Goal: Task Accomplishment & Management: Use online tool/utility

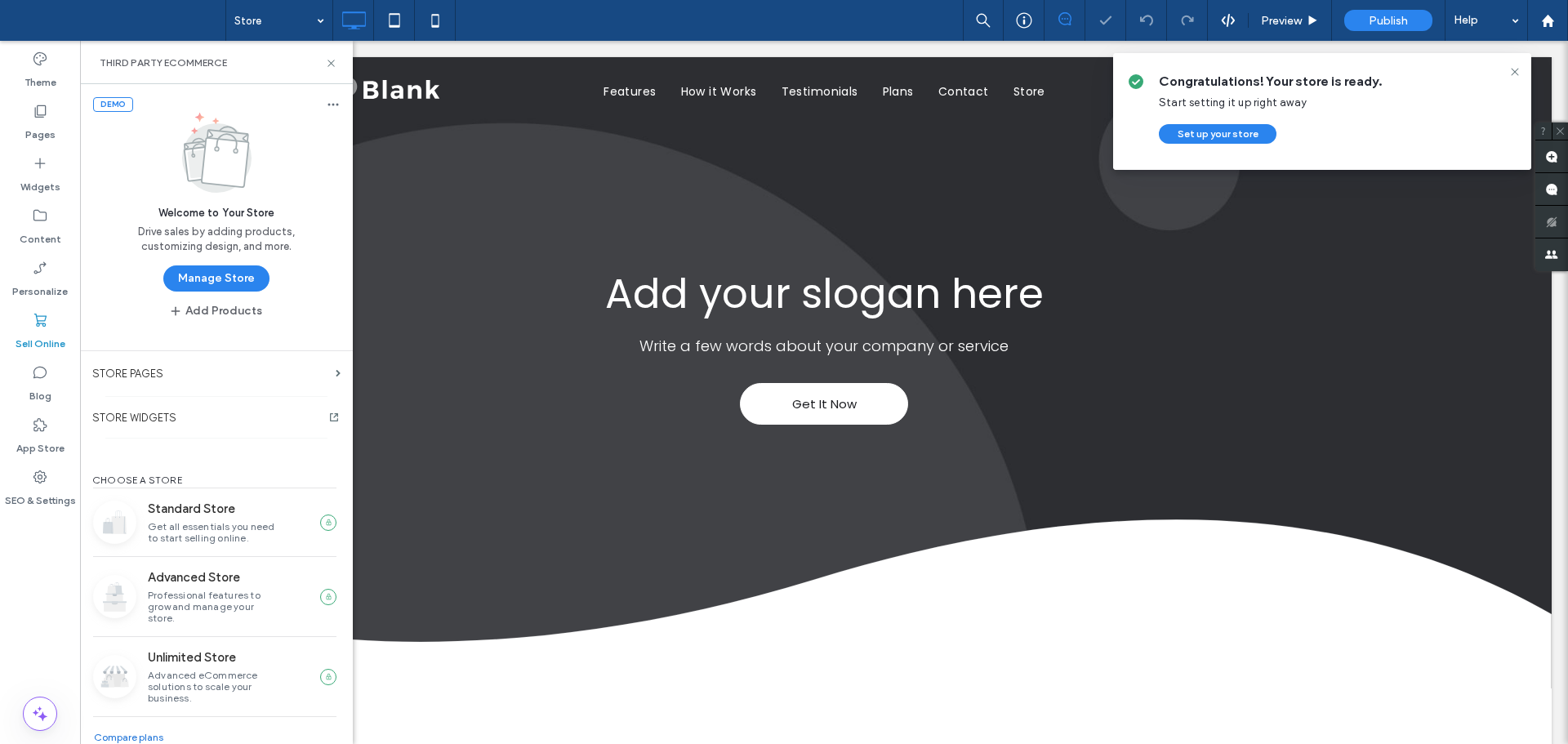
click at [1231, 135] on div at bounding box center [784, 372] width 1568 height 744
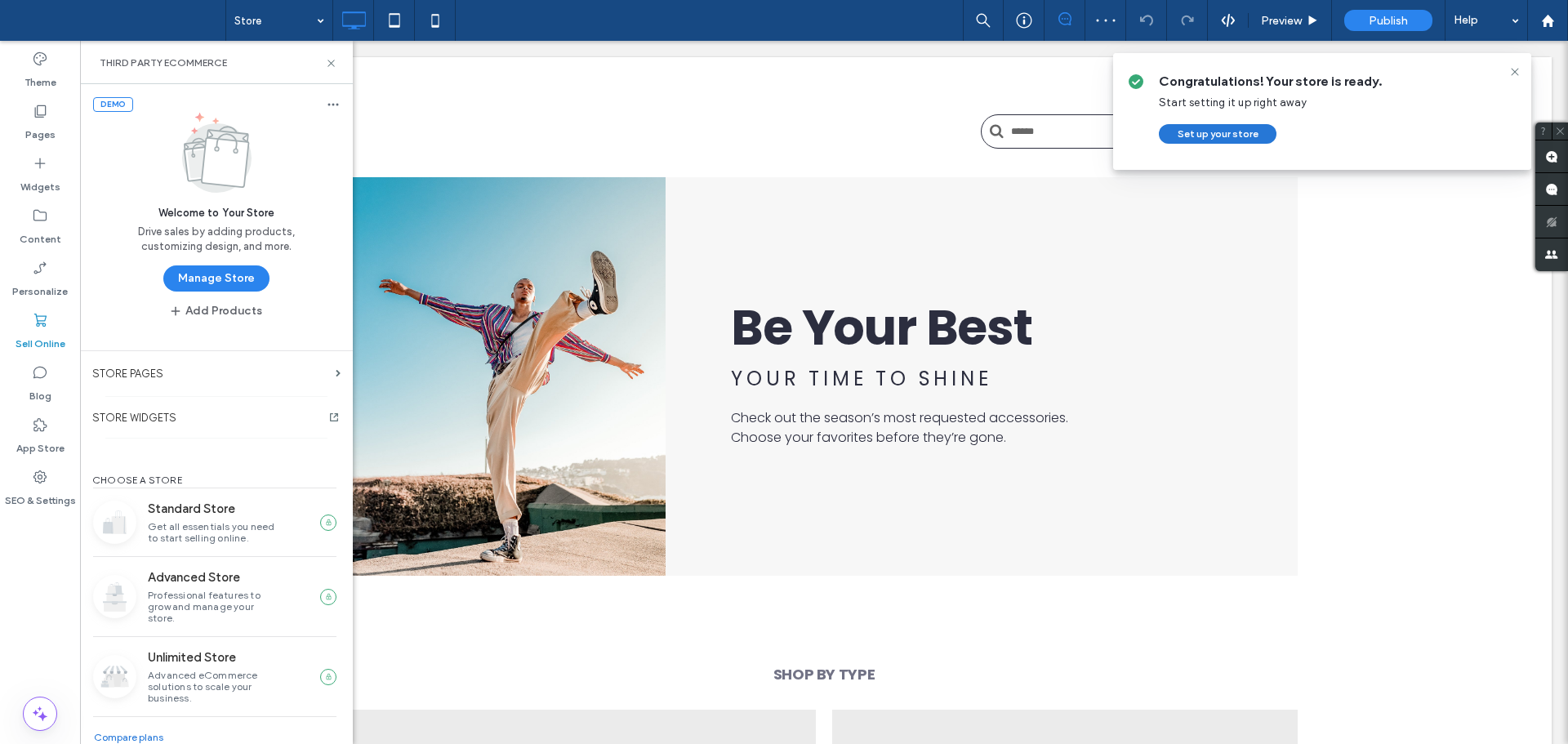
click at [1214, 135] on button "Set up your store" at bounding box center [1218, 134] width 117 height 20
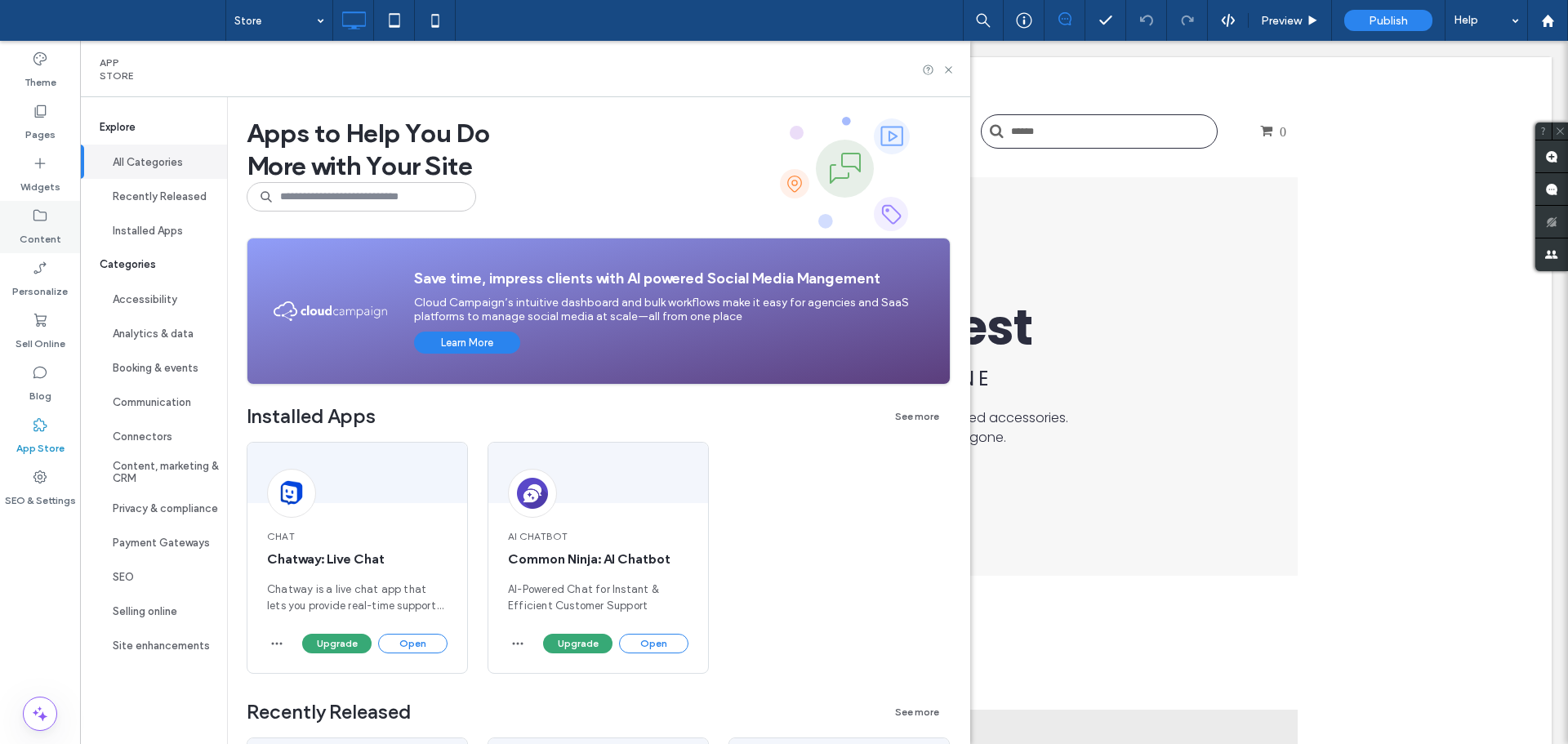
click at [57, 228] on label "Content" at bounding box center [41, 235] width 42 height 23
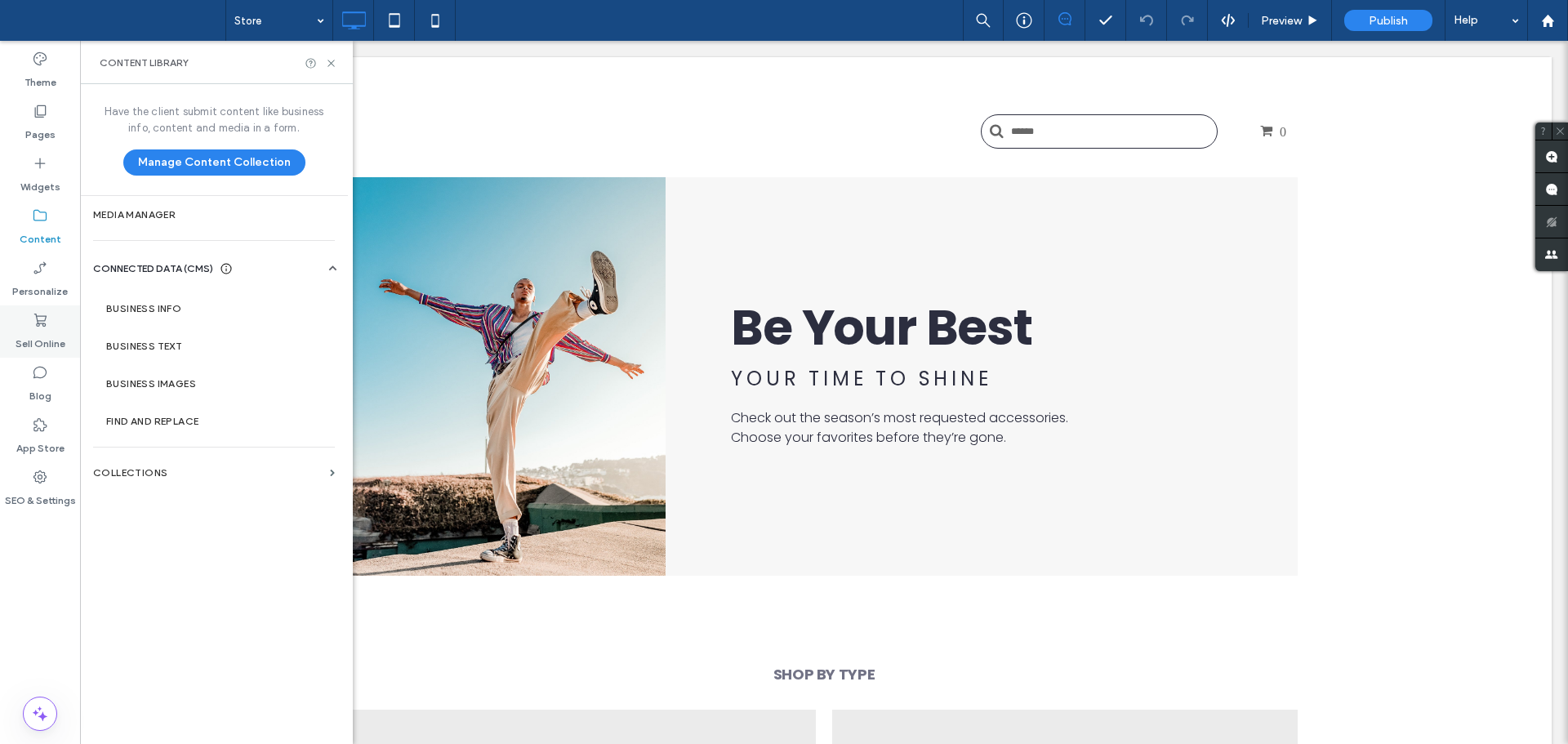
click at [46, 320] on icon at bounding box center [40, 320] width 16 height 16
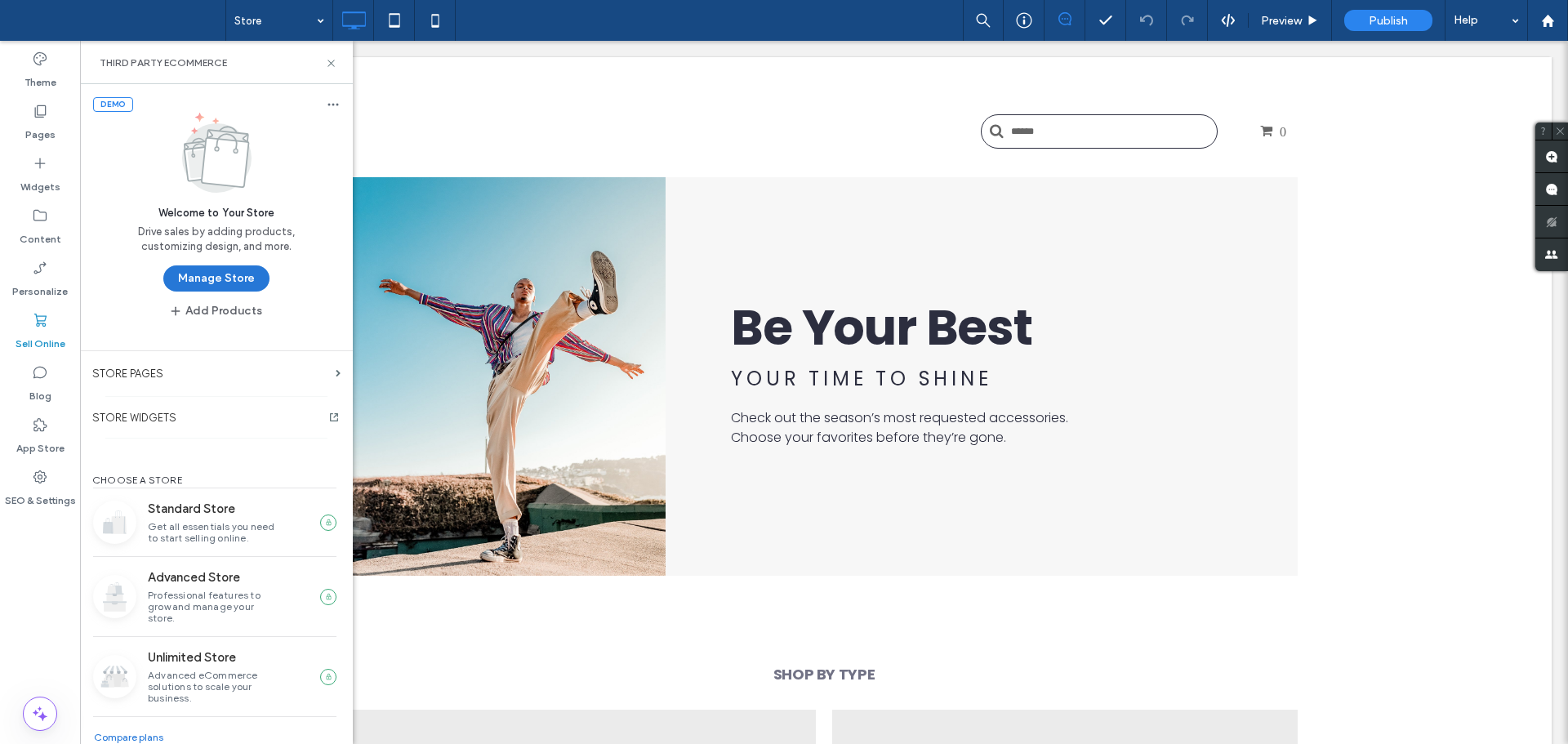
click at [225, 279] on button "Manage Store" at bounding box center [216, 279] width 106 height 26
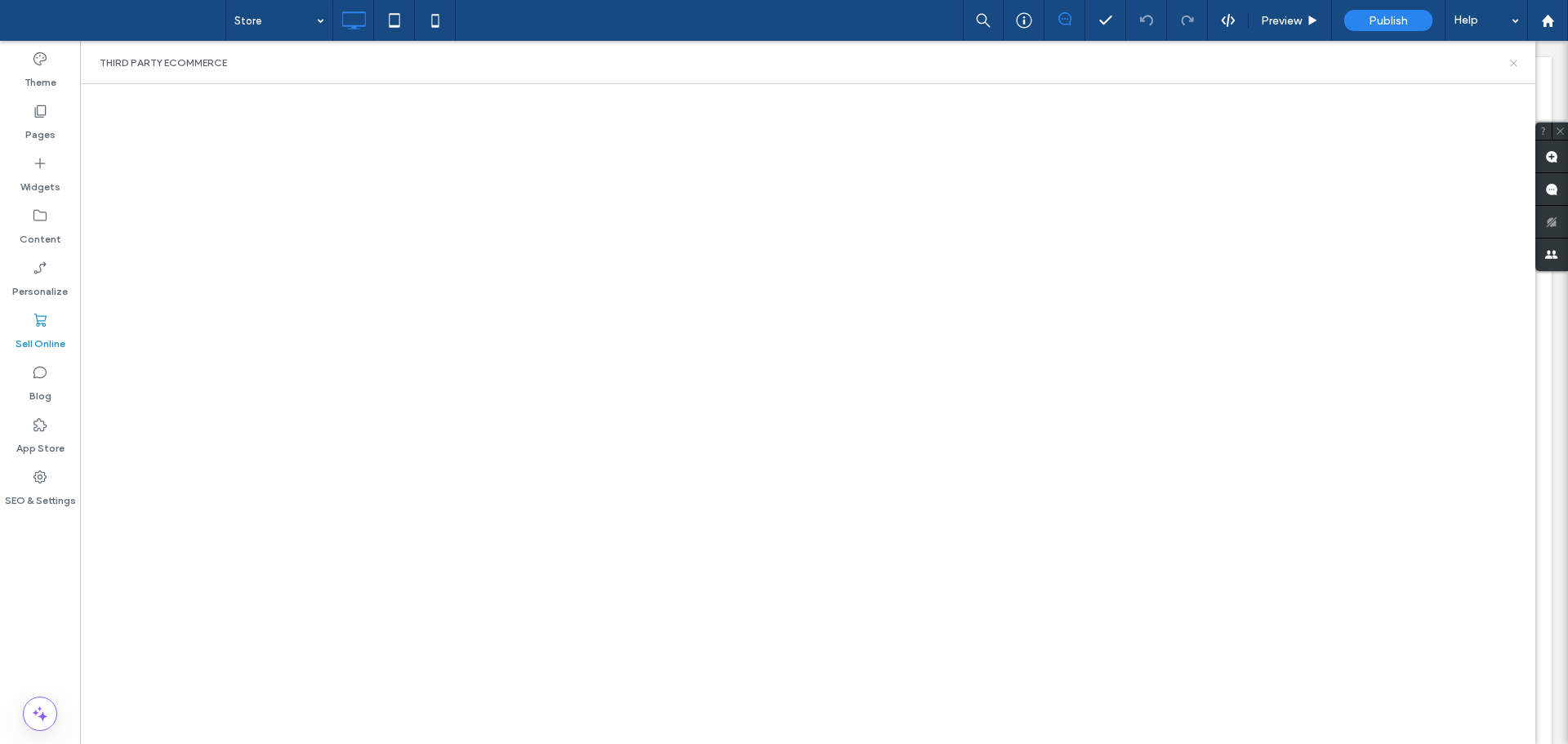
drag, startPoint x: 1514, startPoint y: 62, endPoint x: 1135, endPoint y: 223, distance: 411.8
click at [1514, 62] on icon at bounding box center [1513, 63] width 12 height 12
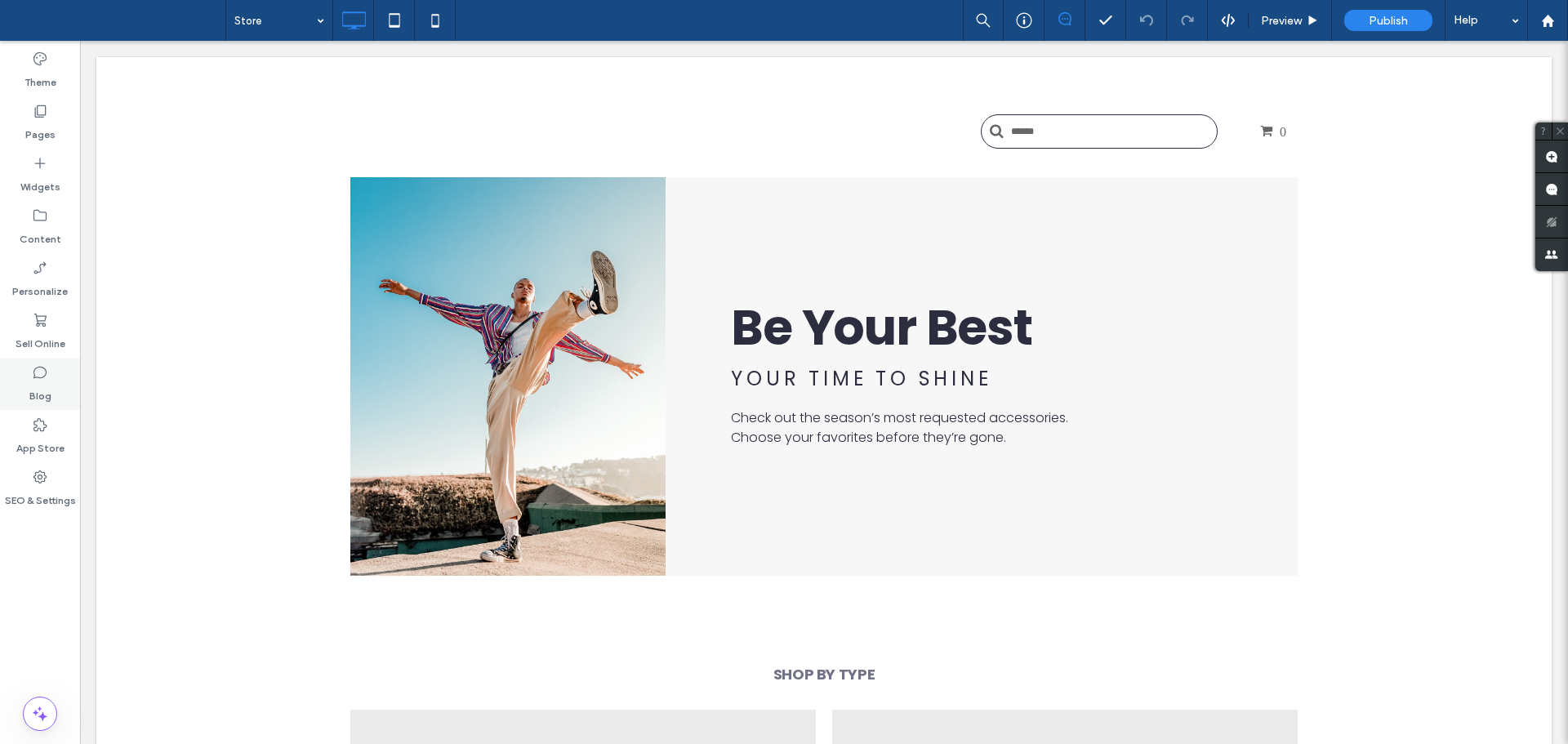
click at [41, 384] on label "Blog" at bounding box center [41, 392] width 22 height 23
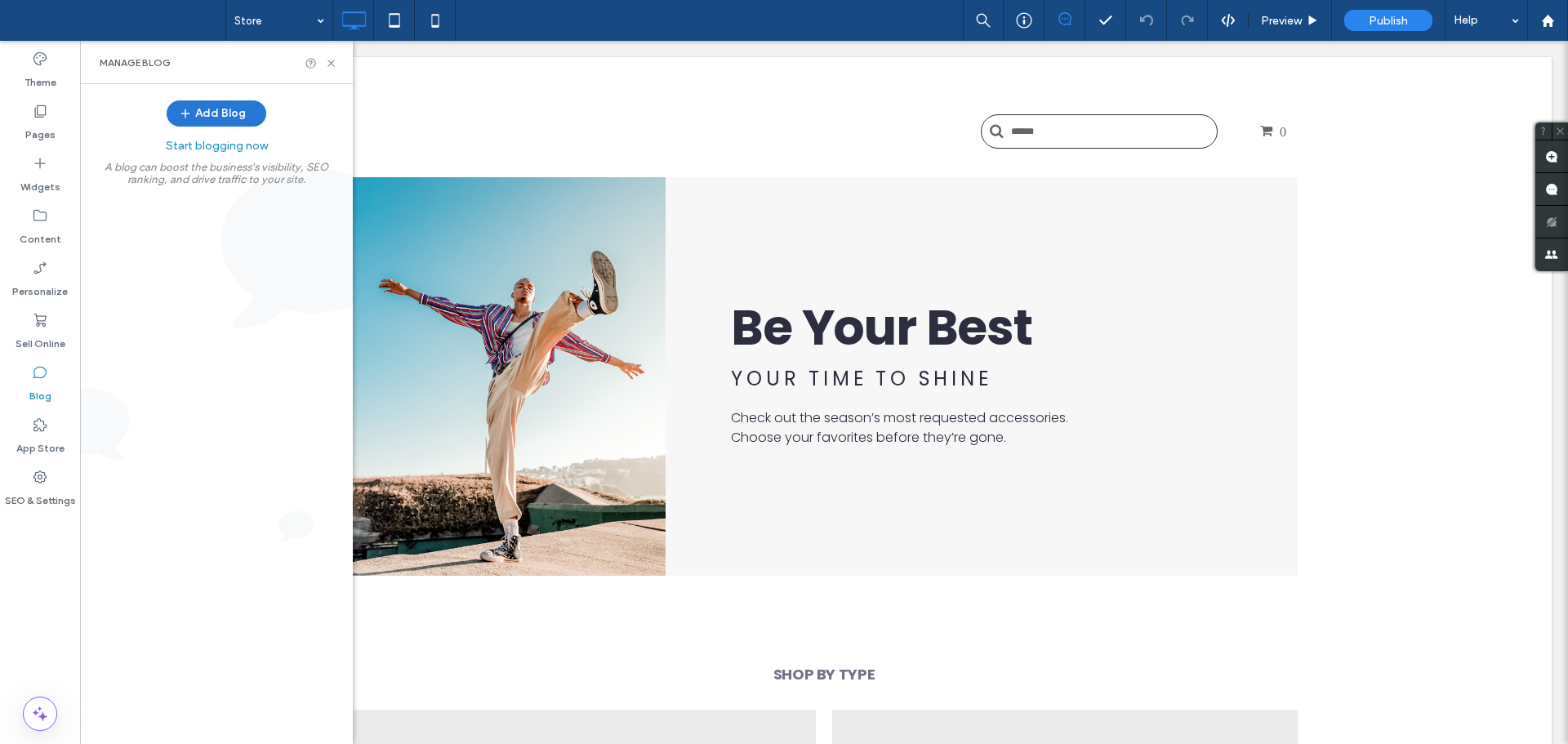
click at [247, 124] on button "Add Blog" at bounding box center [216, 113] width 99 height 26
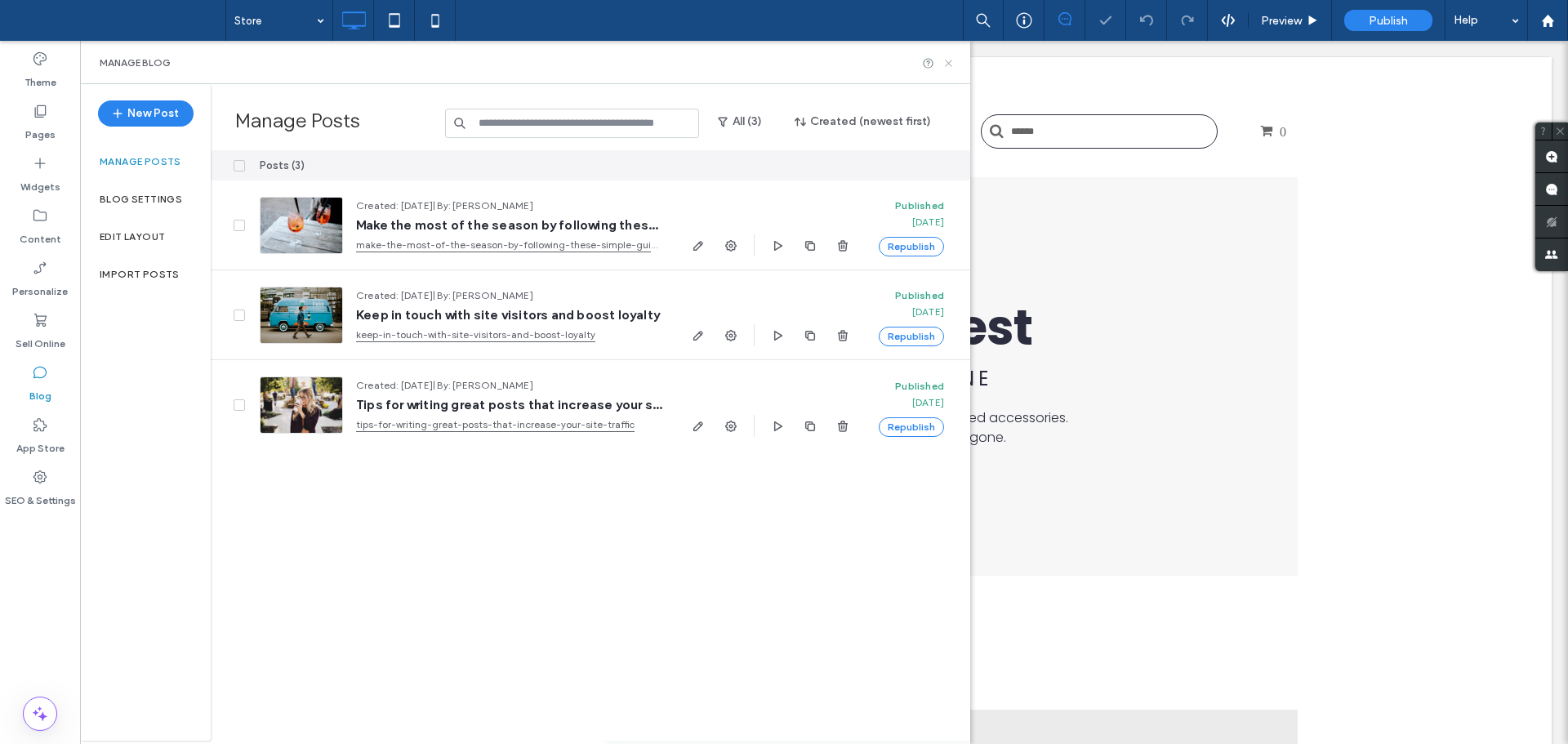
drag, startPoint x: 952, startPoint y: 67, endPoint x: 693, endPoint y: 402, distance: 423.4
click at [952, 67] on icon at bounding box center [948, 63] width 12 height 12
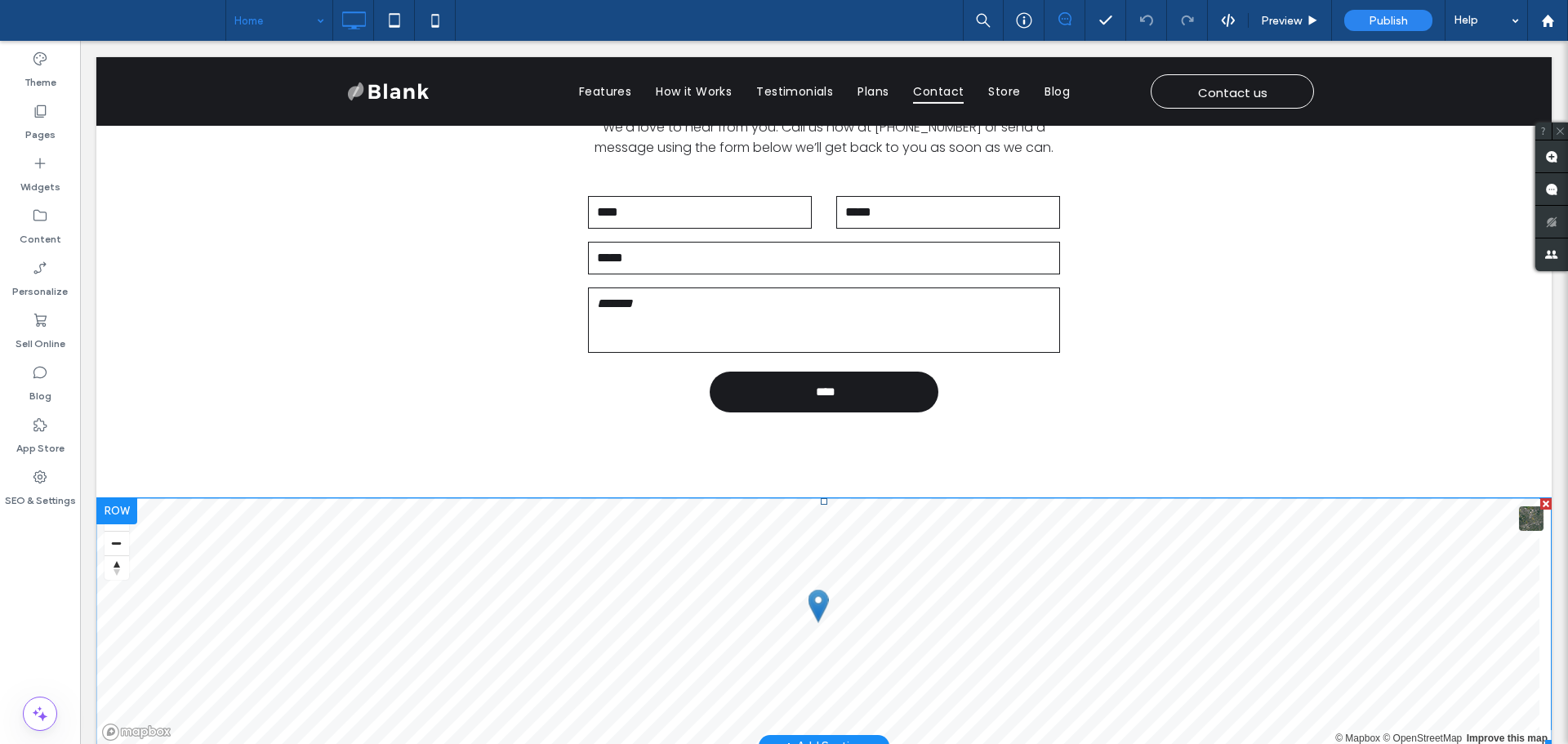
scroll to position [3158, 0]
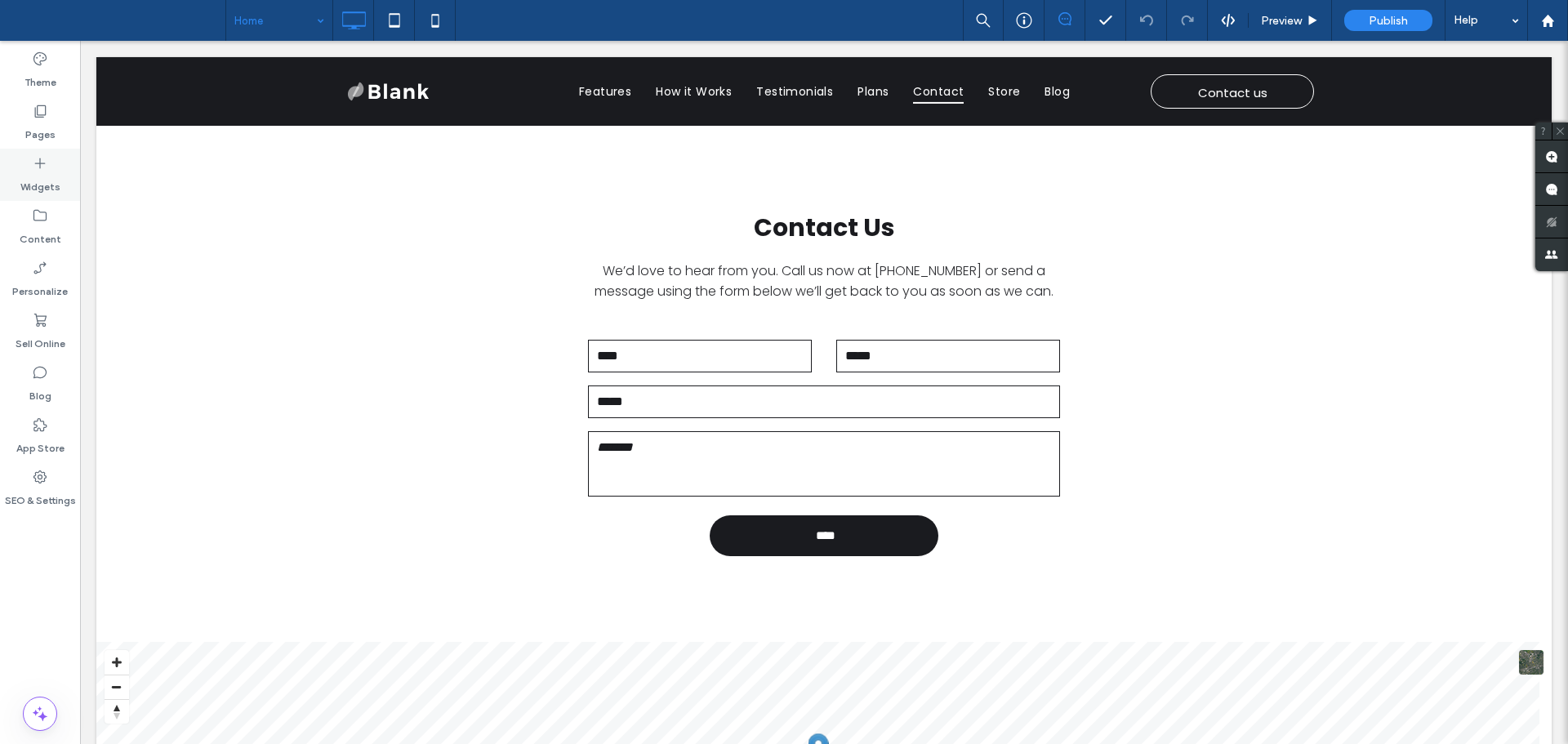
click at [59, 169] on div "Widgets" at bounding box center [40, 174] width 80 height 53
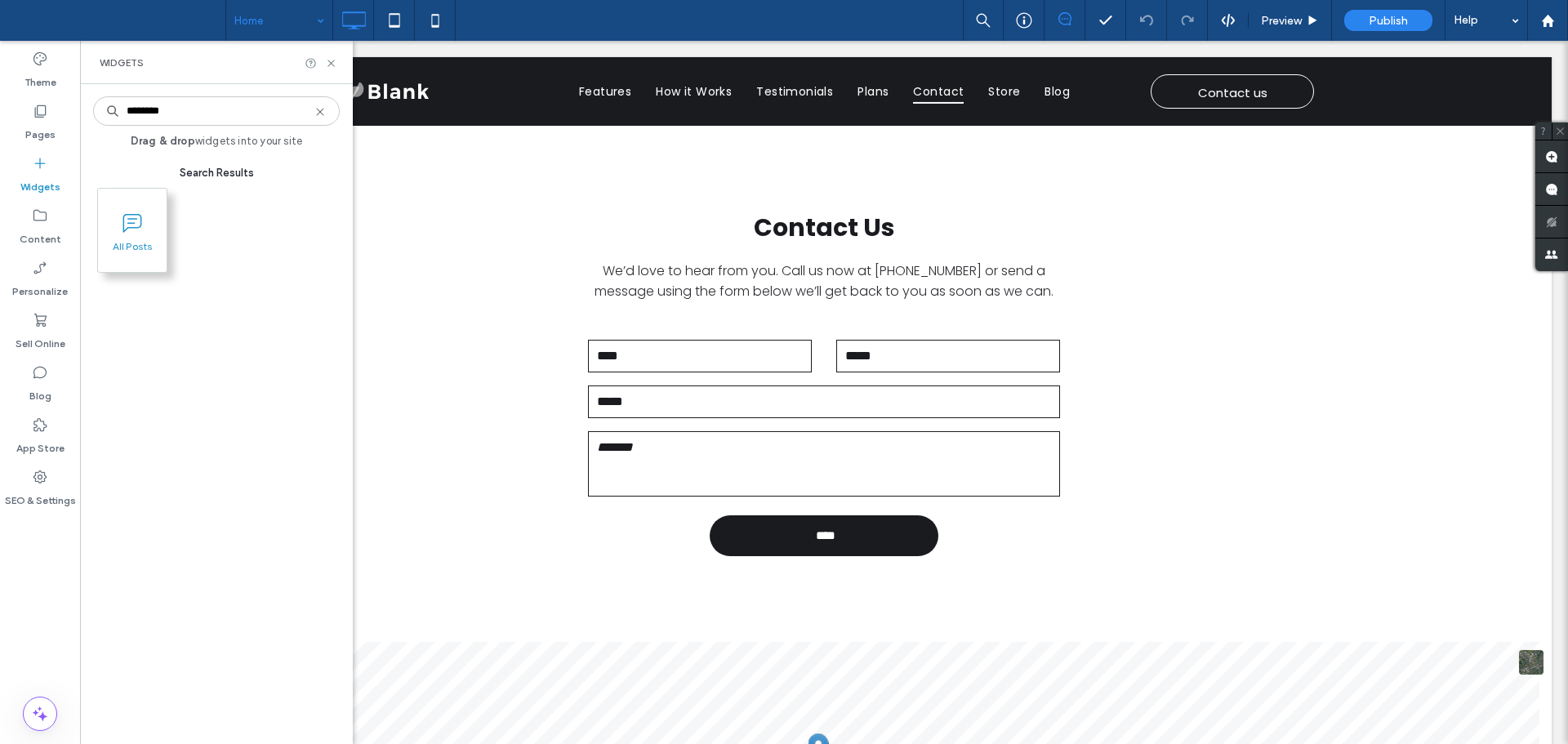
type input "********"
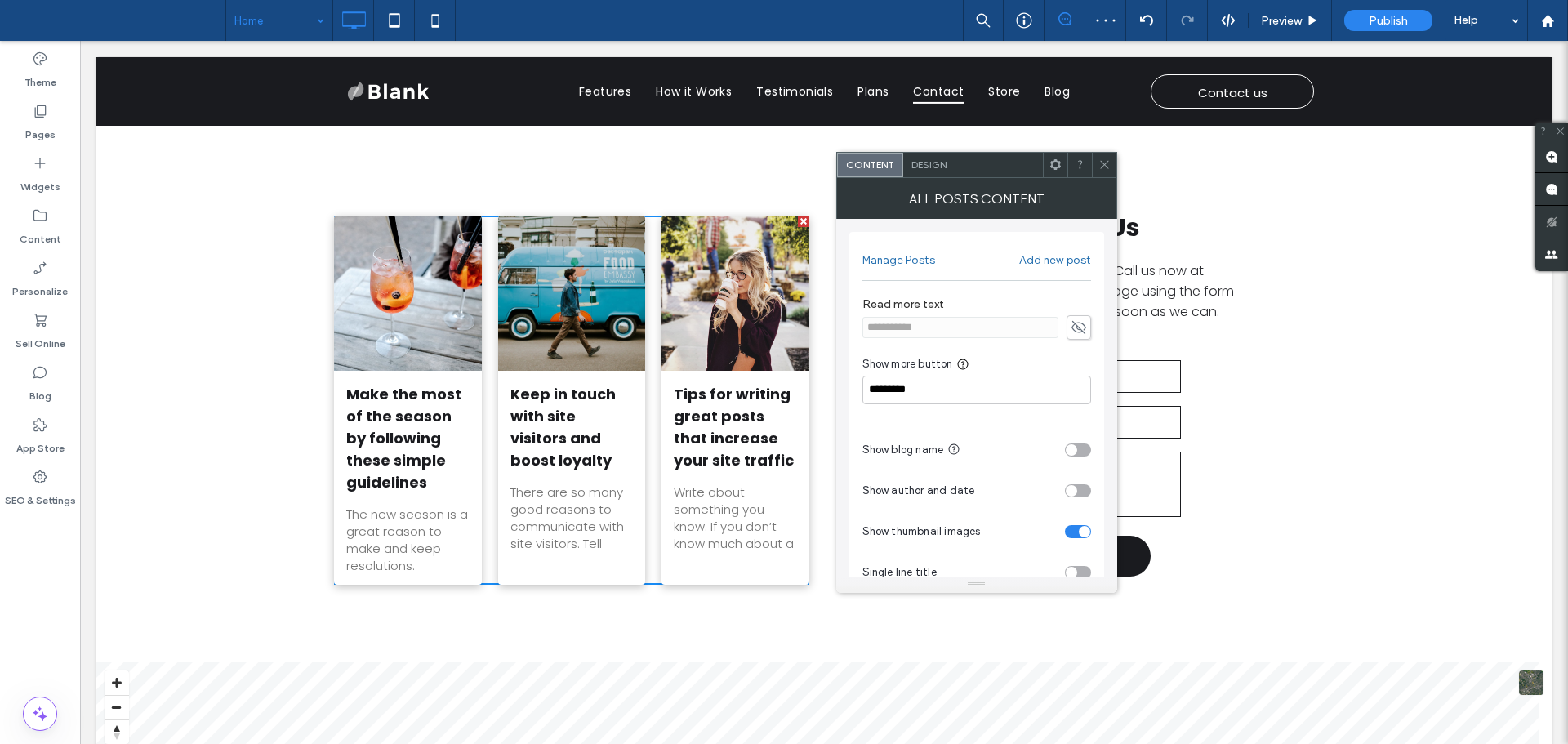
click at [1082, 453] on div "toggle" at bounding box center [1078, 450] width 26 height 13
click at [1080, 490] on div "toggle" at bounding box center [1078, 490] width 26 height 13
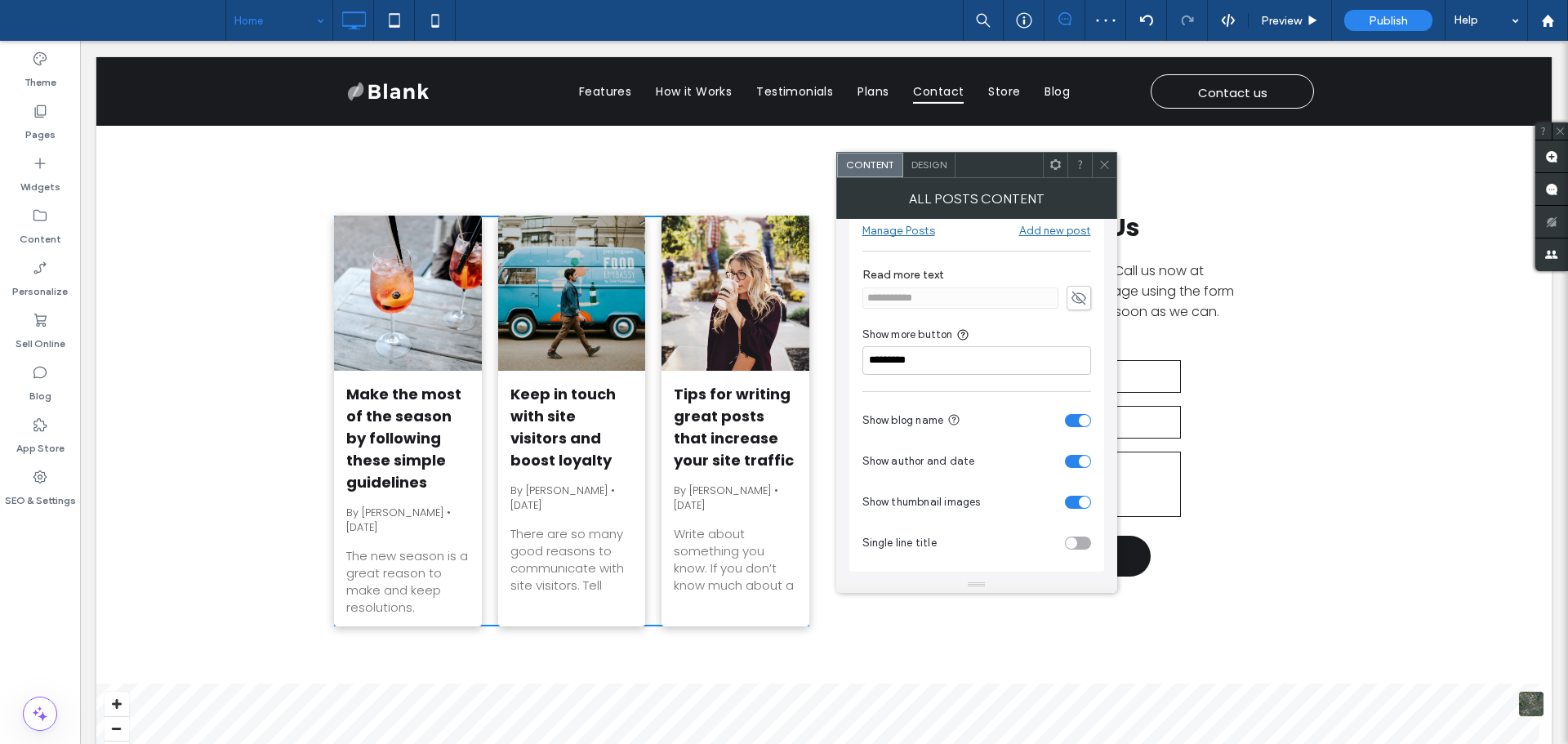
scroll to position [33, 0]
drag, startPoint x: 995, startPoint y: 169, endPoint x: 1057, endPoint y: 170, distance: 62.0
click at [1043, 170] on div at bounding box center [999, 165] width 88 height 25
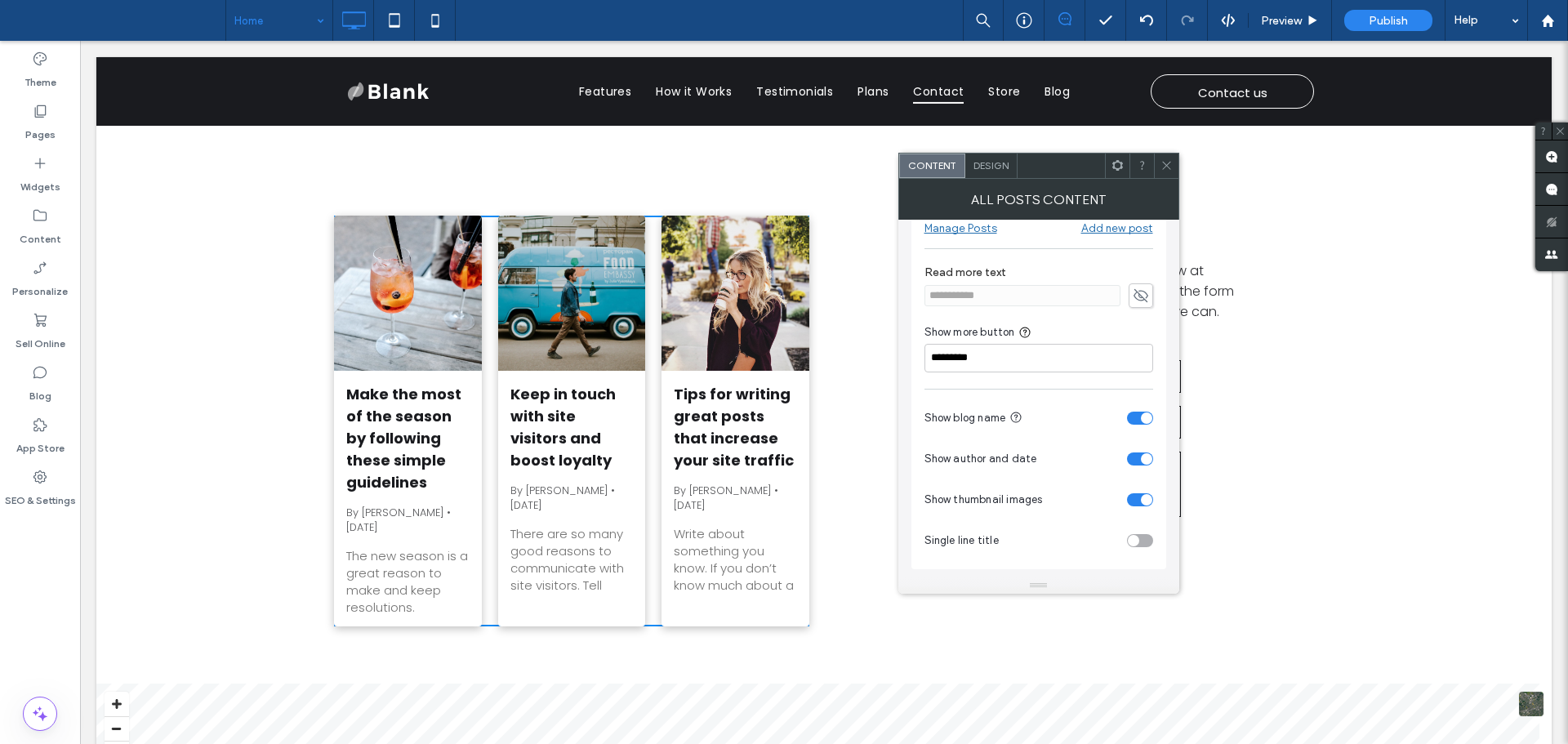
click at [992, 172] on div "Design" at bounding box center [991, 165] width 53 height 25
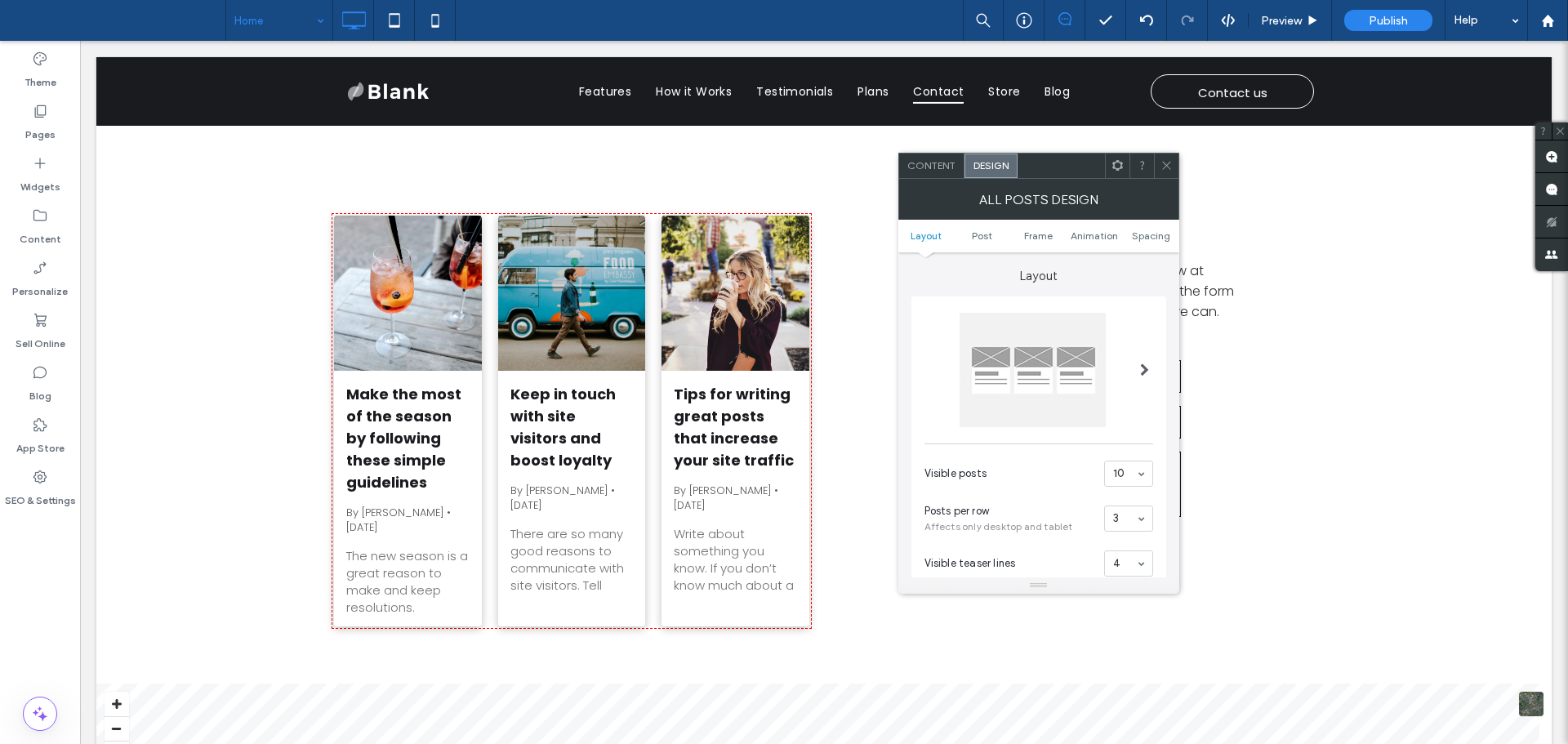
click at [1103, 381] on div at bounding box center [1033, 369] width 146 height 114
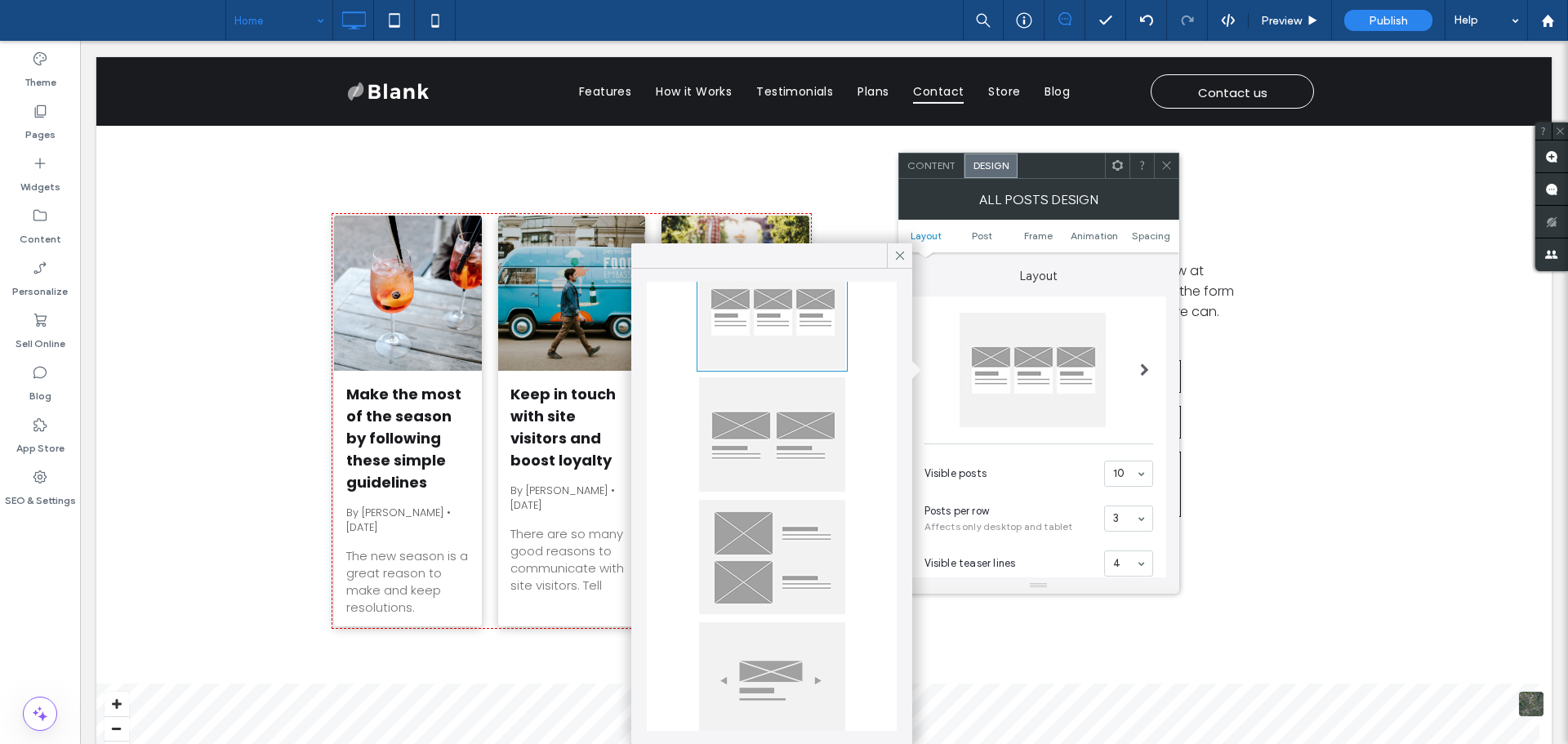
scroll to position [95, 0]
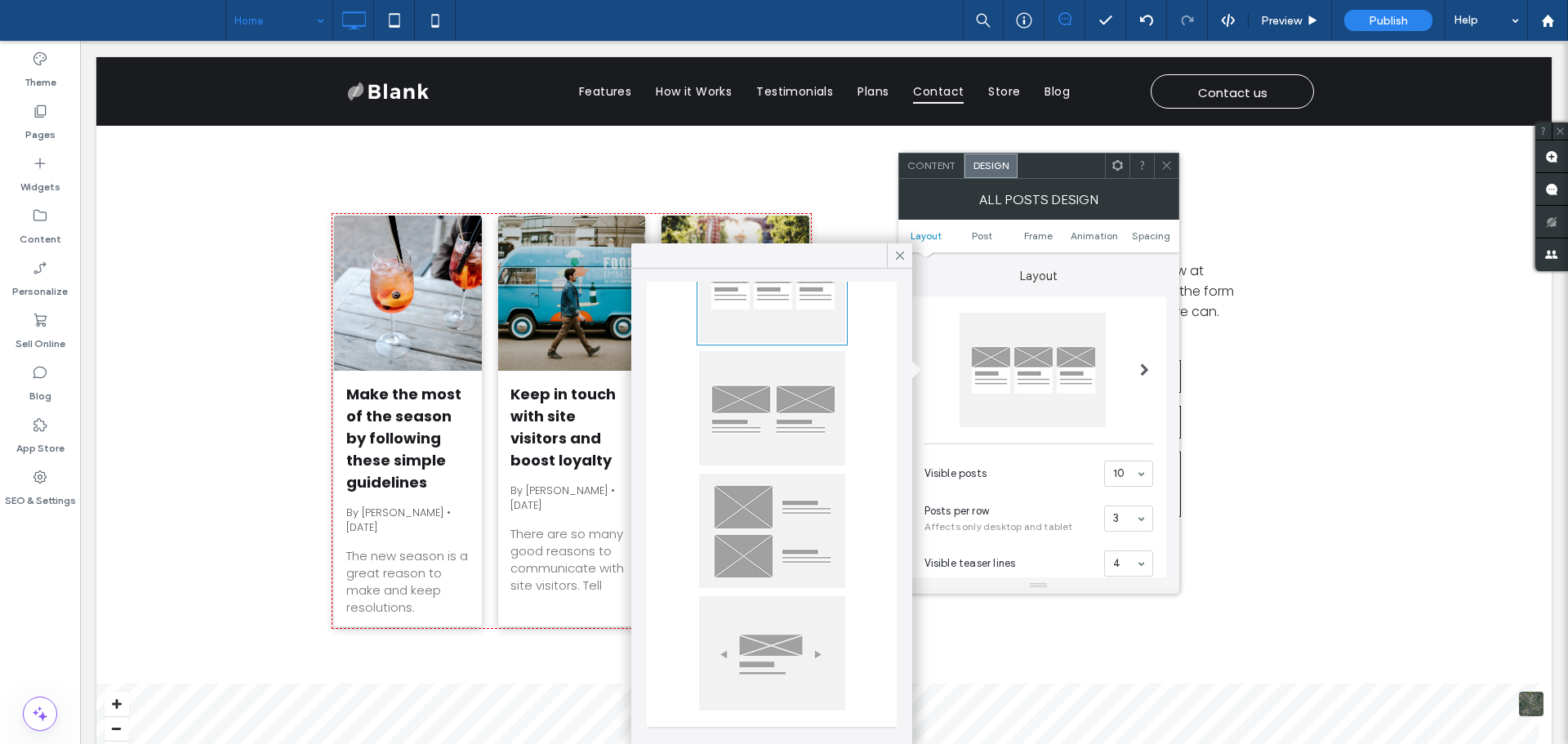
click at [800, 401] on div at bounding box center [772, 408] width 146 height 114
type input "**"
type input "****"
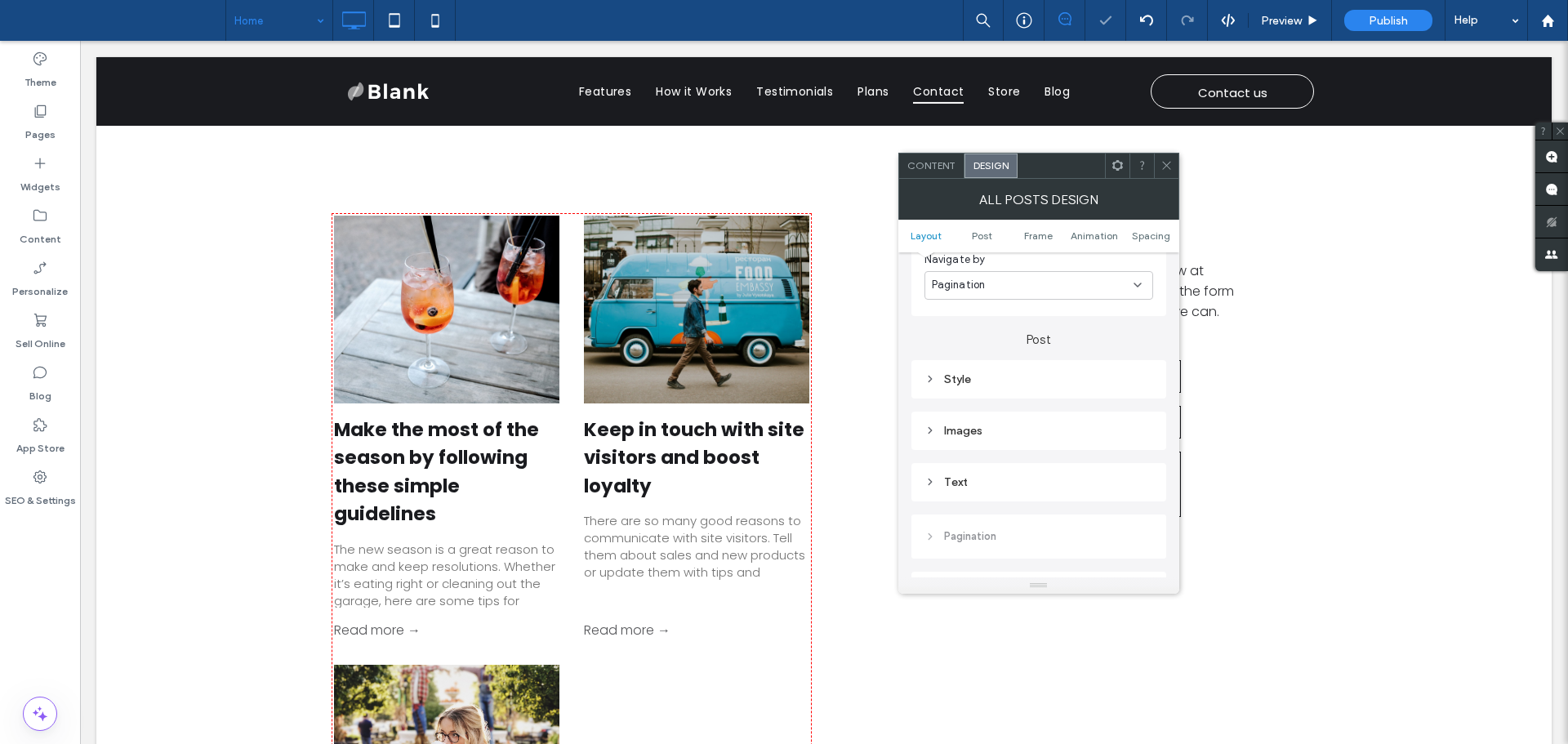
scroll to position [408, 0]
click at [1037, 474] on div "Text" at bounding box center [1039, 472] width 229 height 14
click at [1035, 424] on div "Images" at bounding box center [1039, 421] width 229 height 14
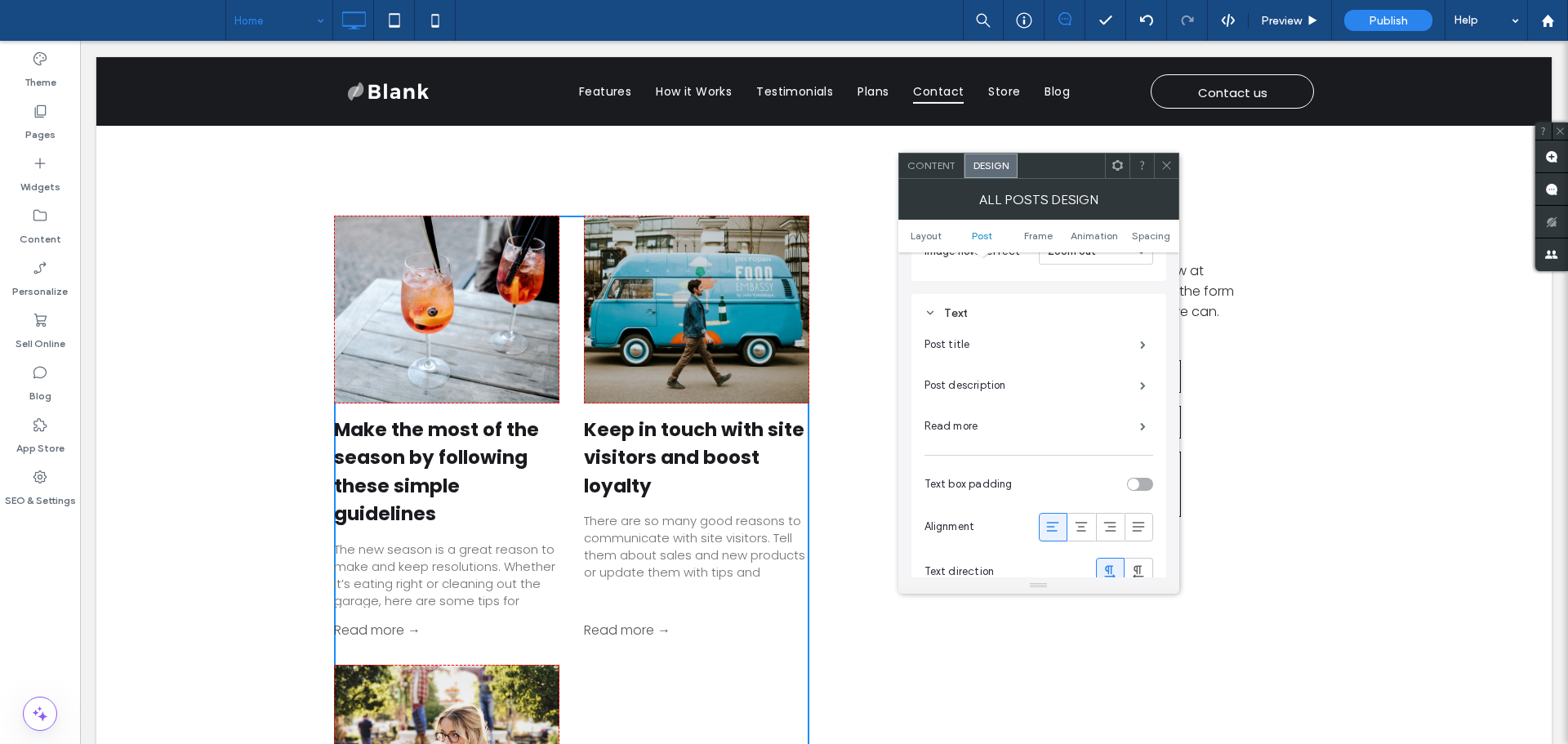
scroll to position [653, 0]
click at [1030, 338] on label "Post title" at bounding box center [1032, 342] width 216 height 33
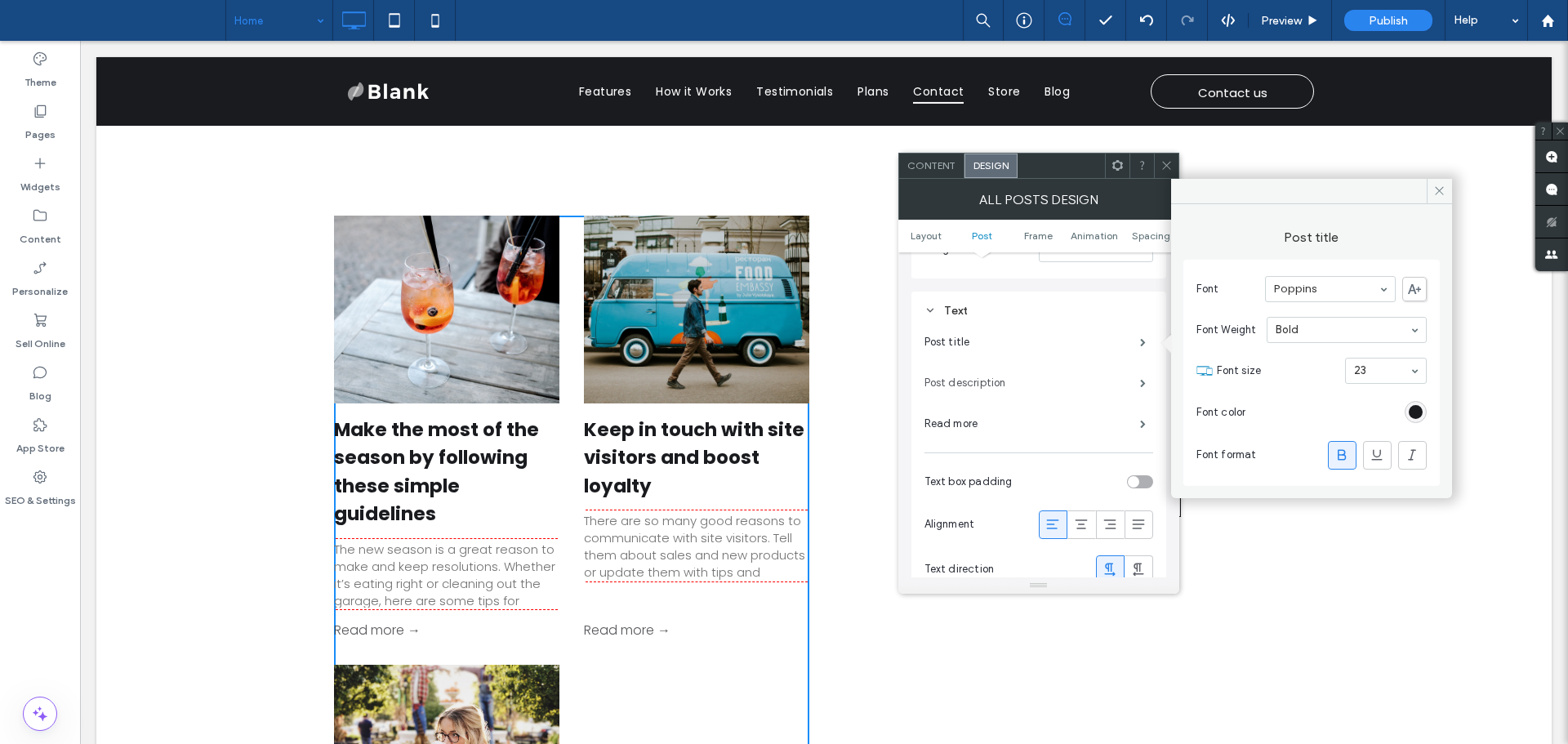
click at [1052, 385] on label "Post description" at bounding box center [1032, 383] width 216 height 33
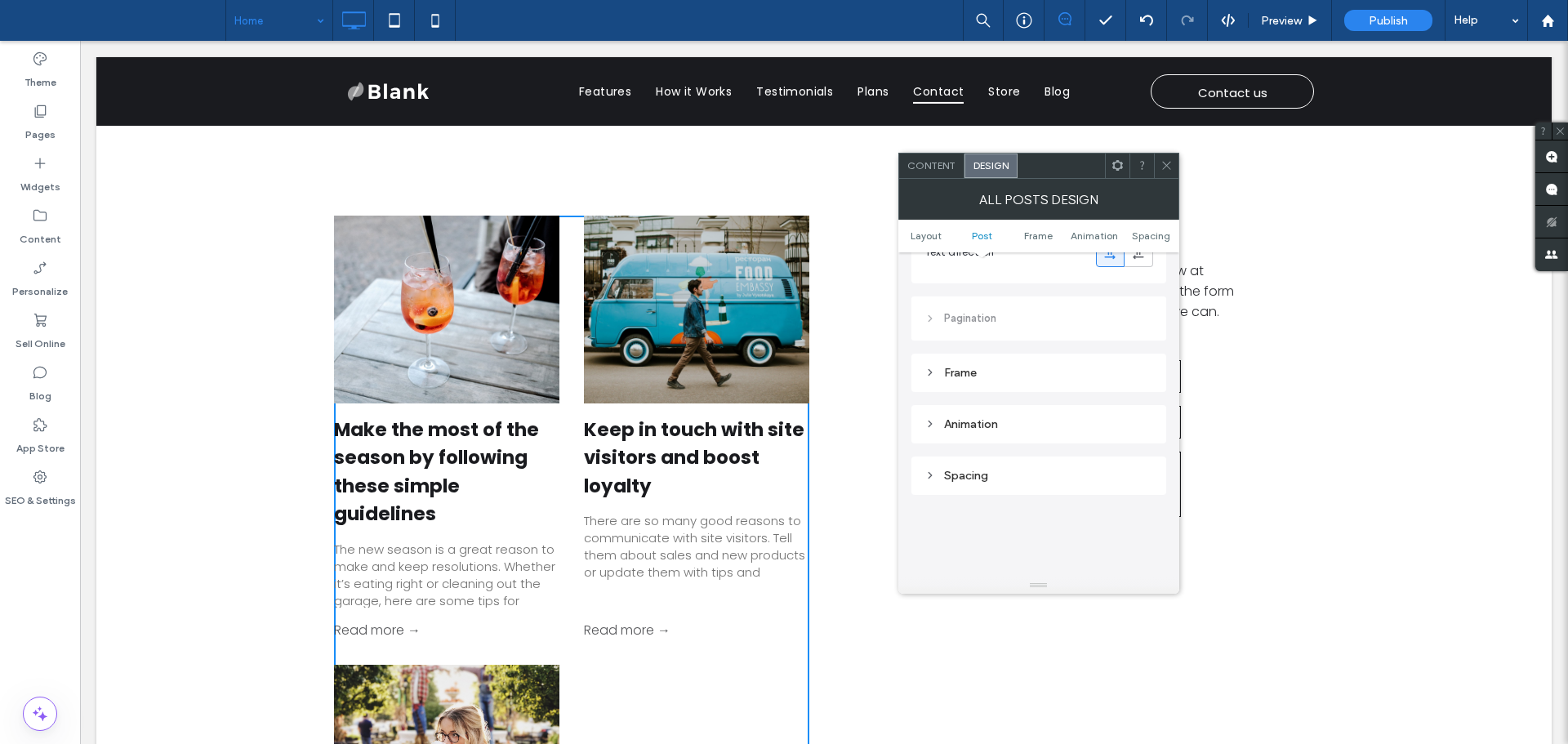
scroll to position [980, 0]
click at [1040, 463] on div "Spacing" at bounding box center [1039, 465] width 229 height 14
click at [1056, 400] on div "Animation" at bounding box center [1039, 414] width 255 height 39
click at [1026, 414] on div "Animation" at bounding box center [1039, 415] width 229 height 14
click at [1020, 365] on div "Frame" at bounding box center [1039, 363] width 229 height 14
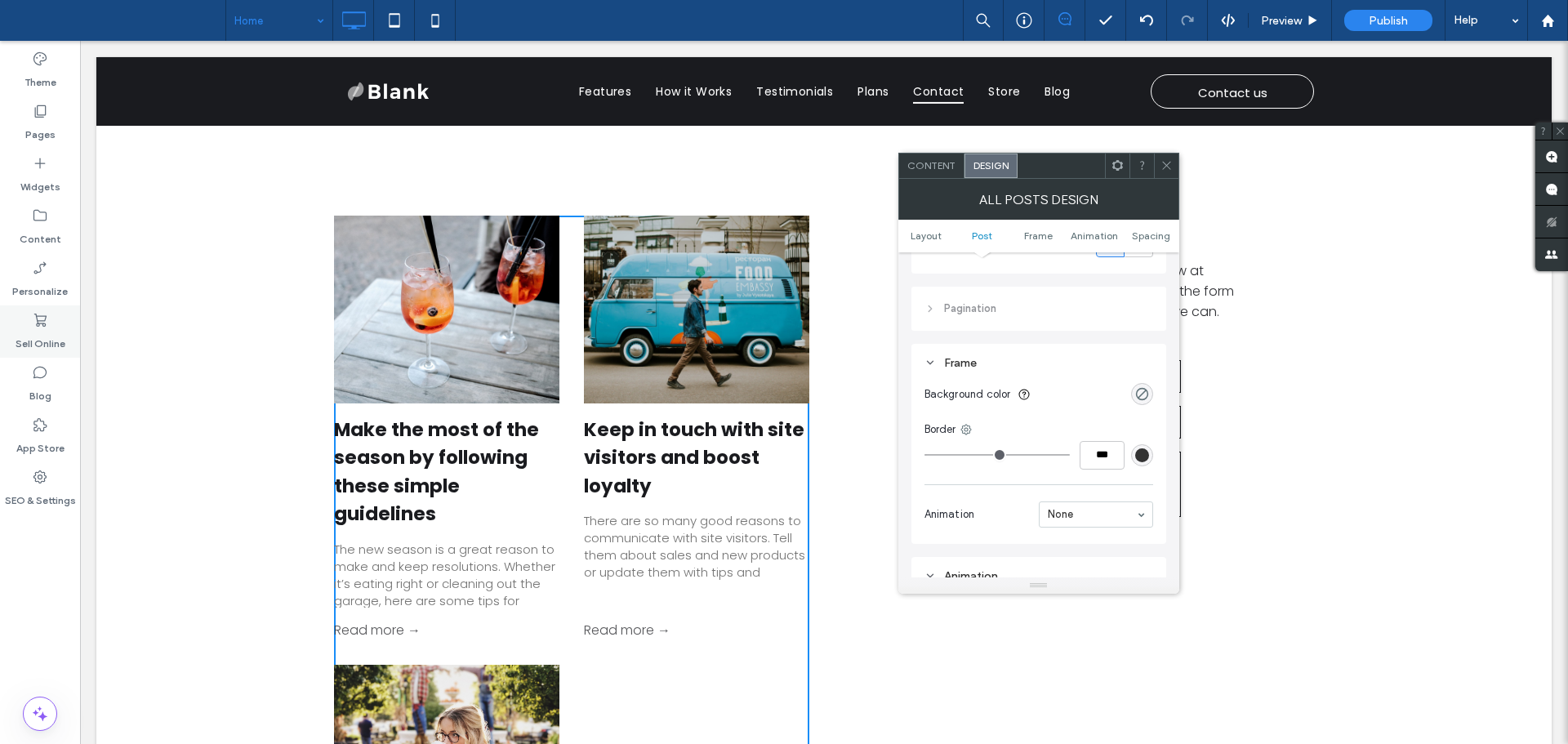
click at [27, 351] on div "Sell Online" at bounding box center [40, 331] width 80 height 53
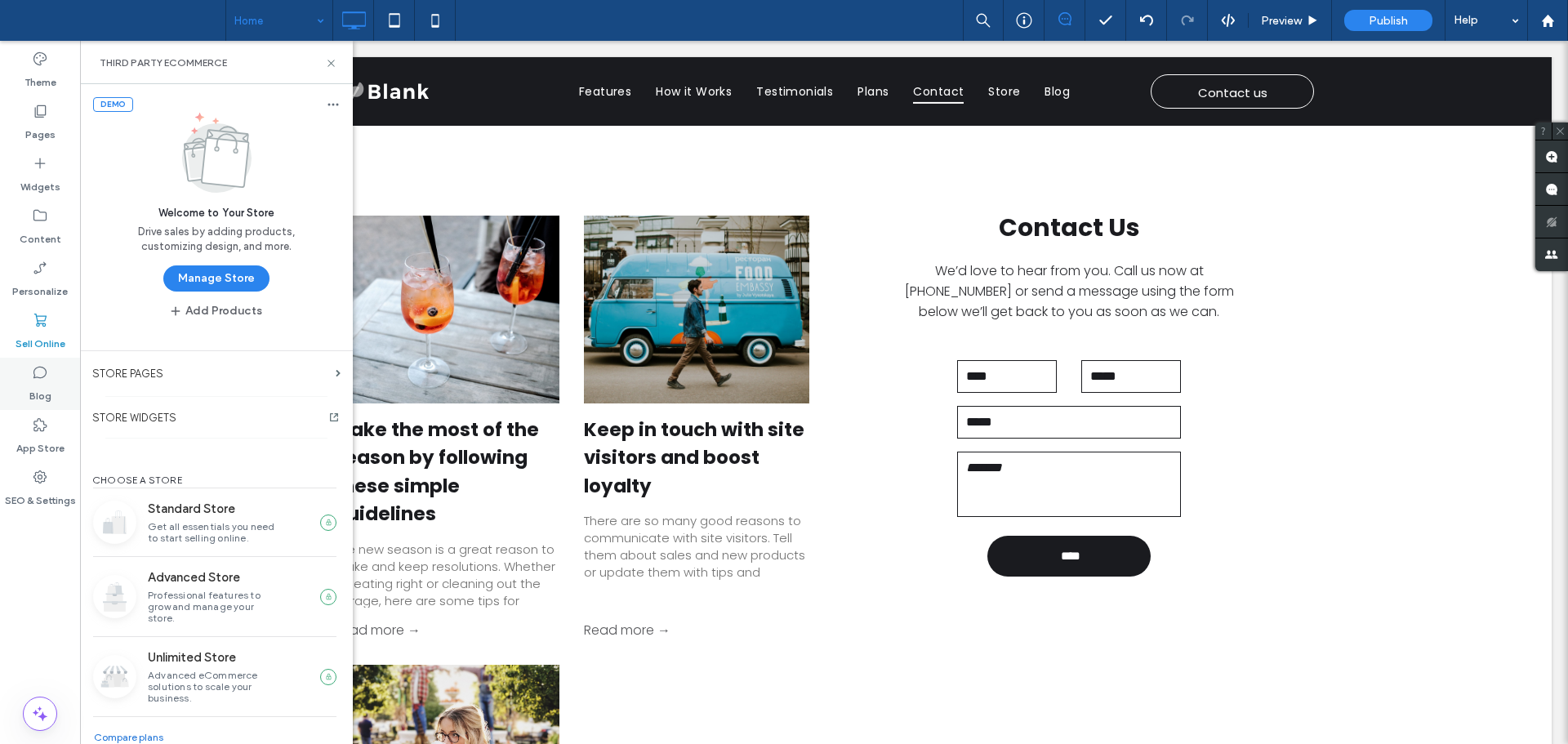
click at [51, 395] on div "Blog" at bounding box center [40, 384] width 80 height 53
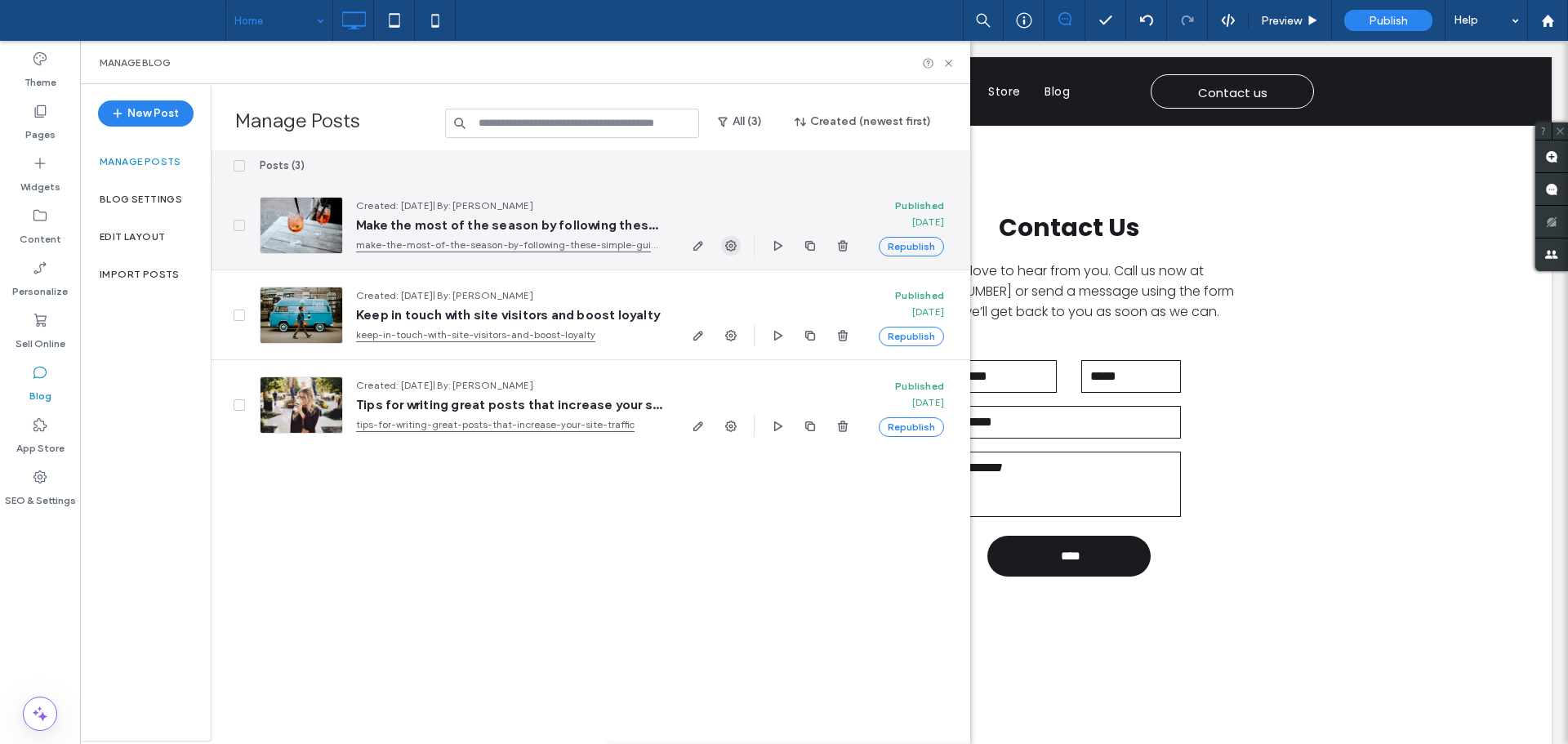
click at [726, 240] on icon "button" at bounding box center [730, 246] width 13 height 13
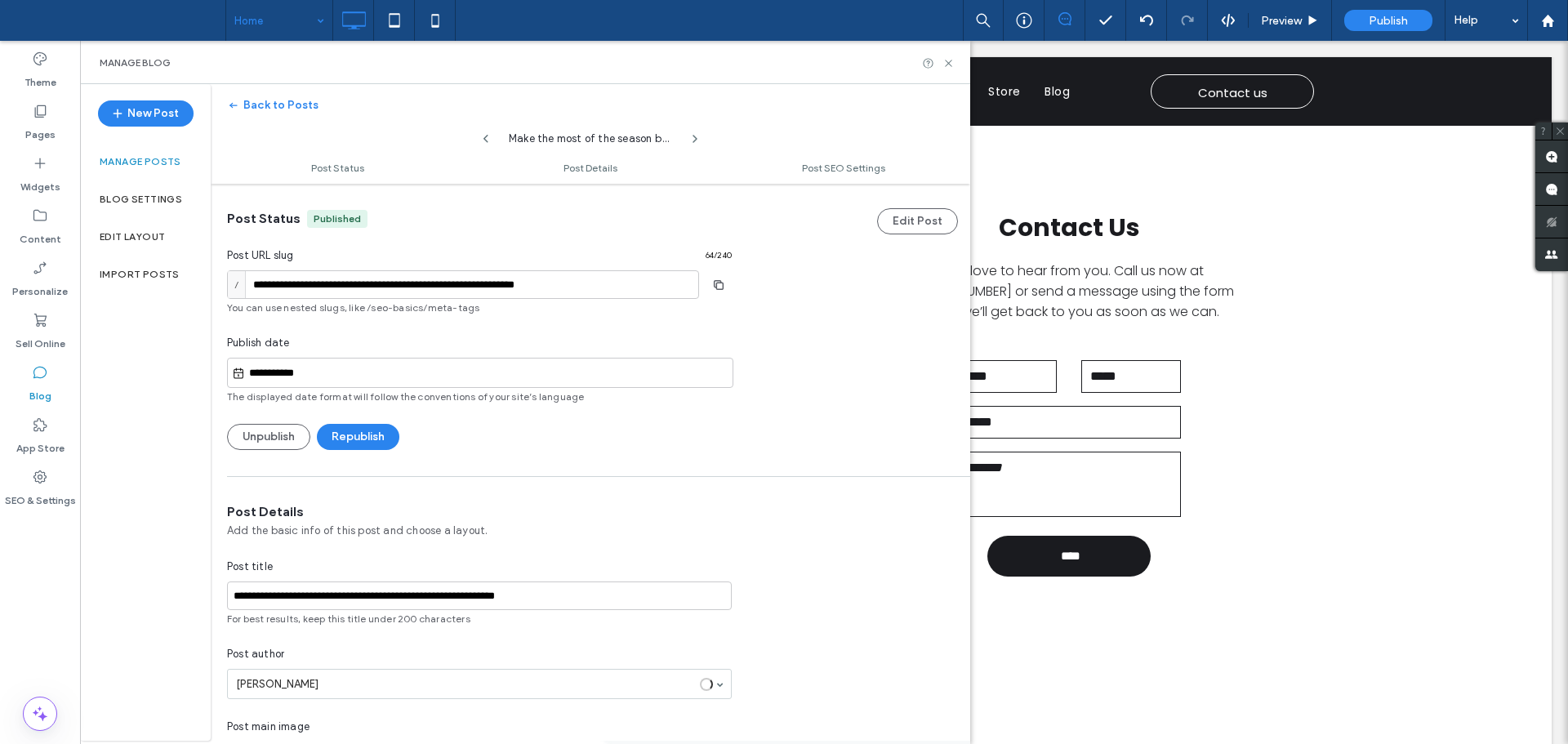
scroll to position [1, 0]
drag, startPoint x: 951, startPoint y: 60, endPoint x: 865, endPoint y: 447, distance: 396.4
click at [951, 60] on icon at bounding box center [948, 63] width 12 height 12
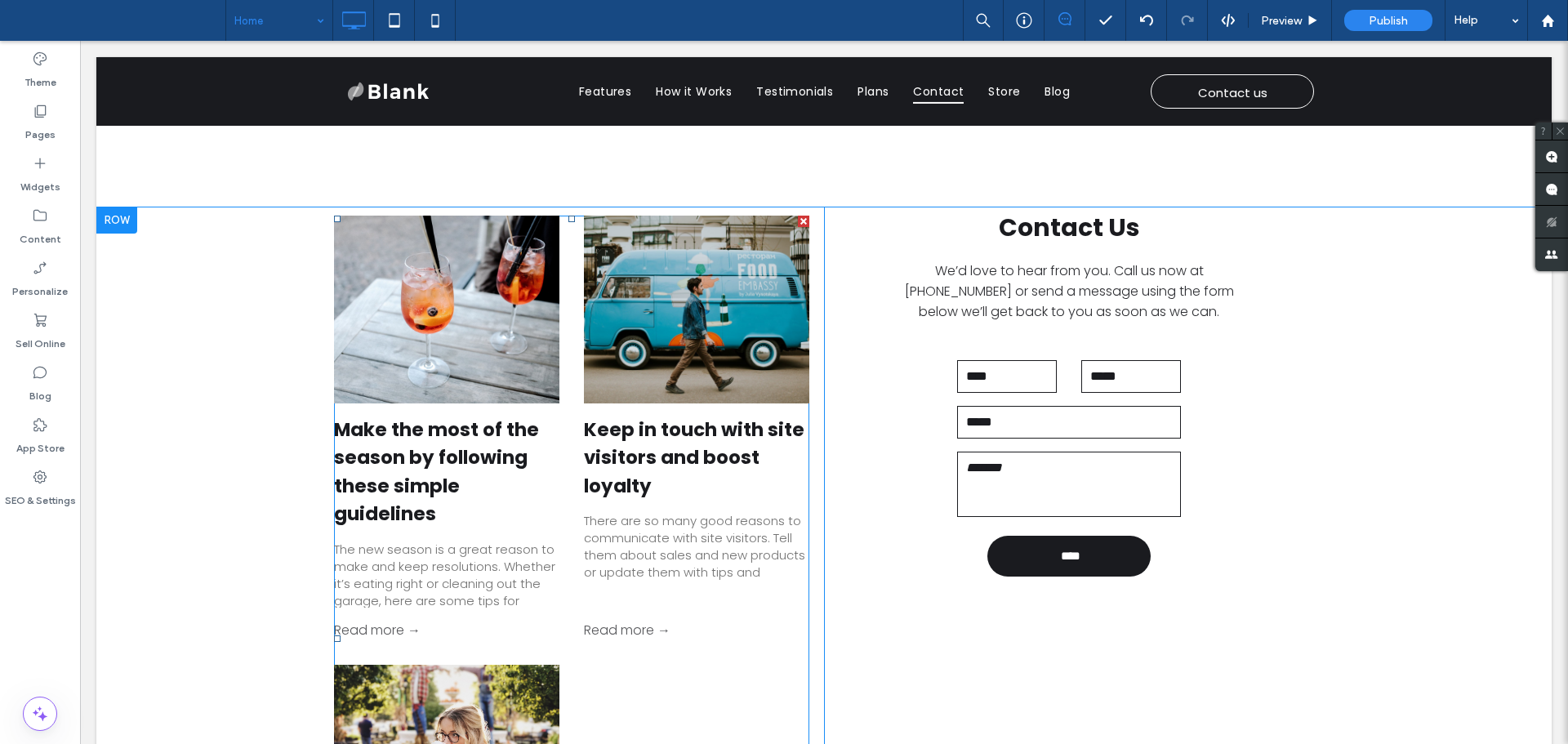
click at [681, 512] on div "There are so many good reasons to communicate with site visitors. Tell them abo…" at bounding box center [696, 546] width 226 height 68
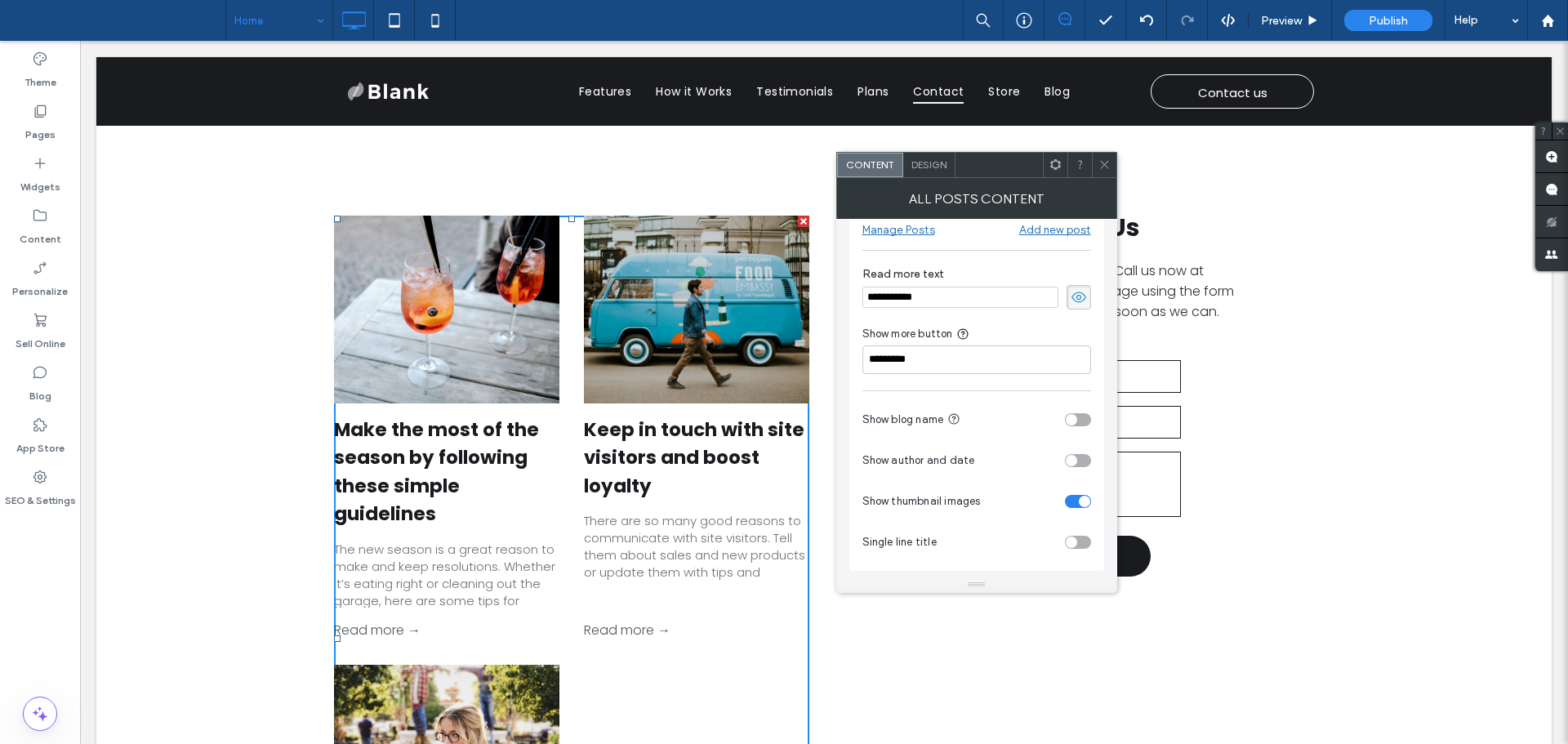
scroll to position [33, 0]
click at [1083, 420] on div "toggle" at bounding box center [1078, 417] width 26 height 13
click at [1078, 459] on div "toggle" at bounding box center [1078, 458] width 26 height 13
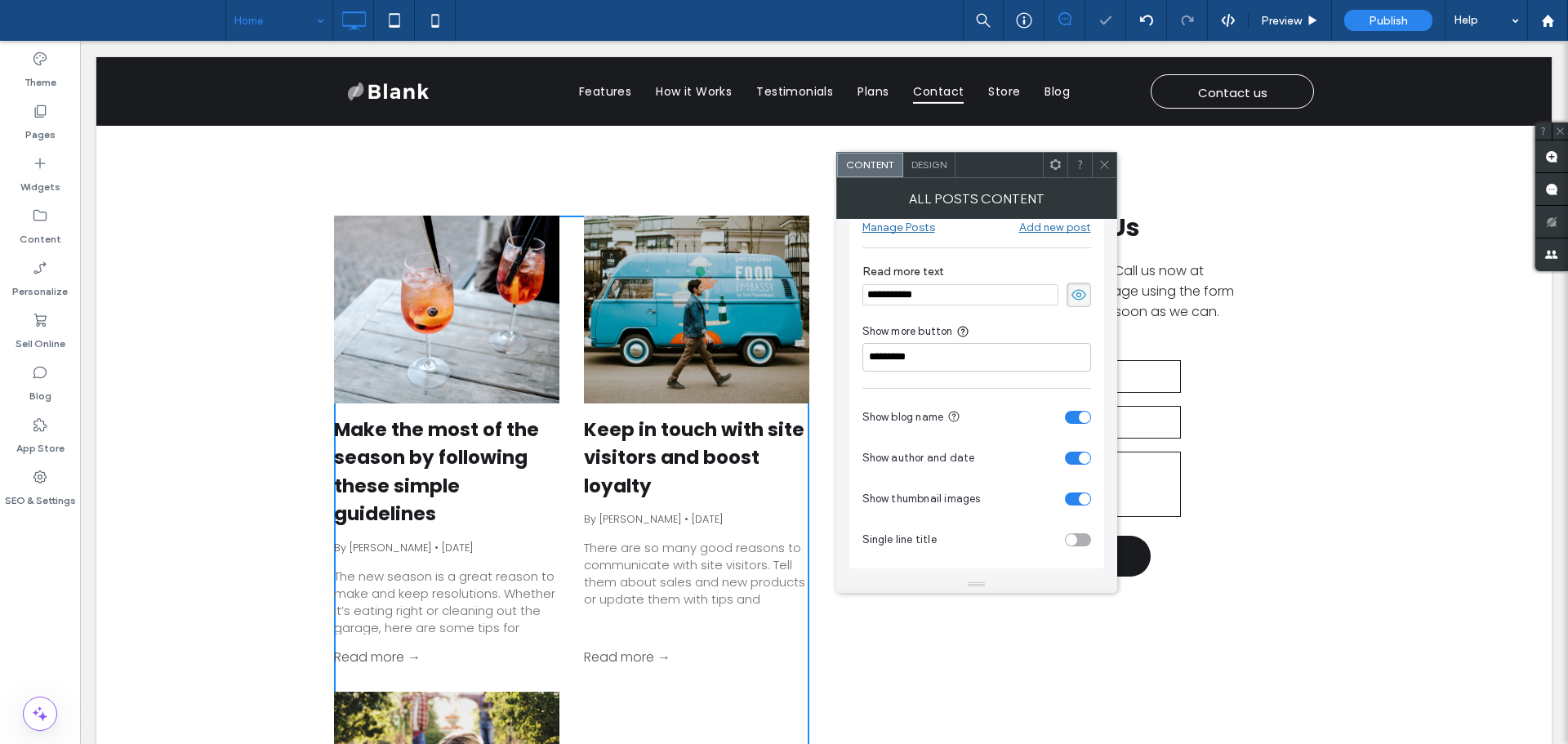
click at [1083, 539] on div "toggle" at bounding box center [1078, 539] width 26 height 13
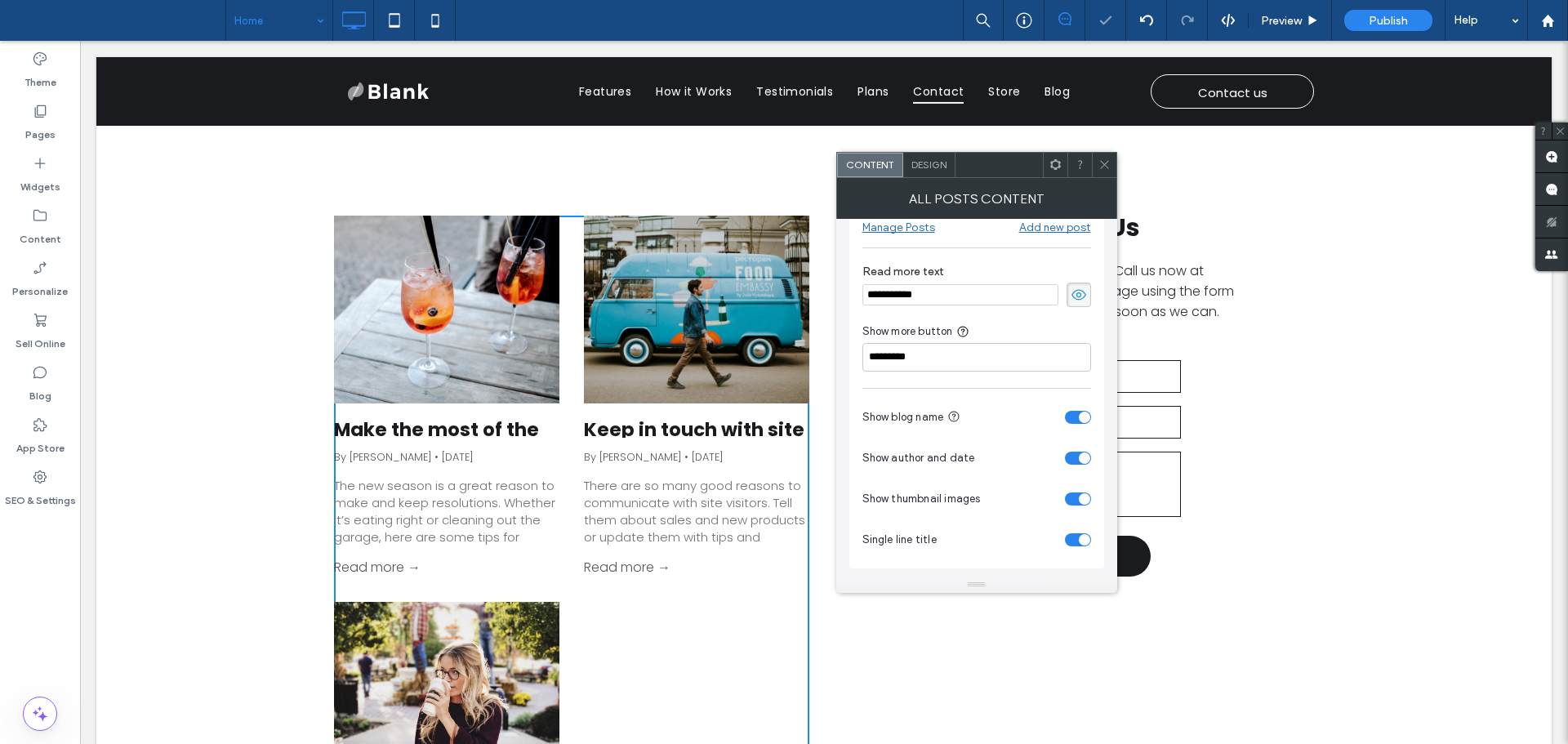
click at [1083, 539] on div "toggle" at bounding box center [1083, 539] width 11 height 11
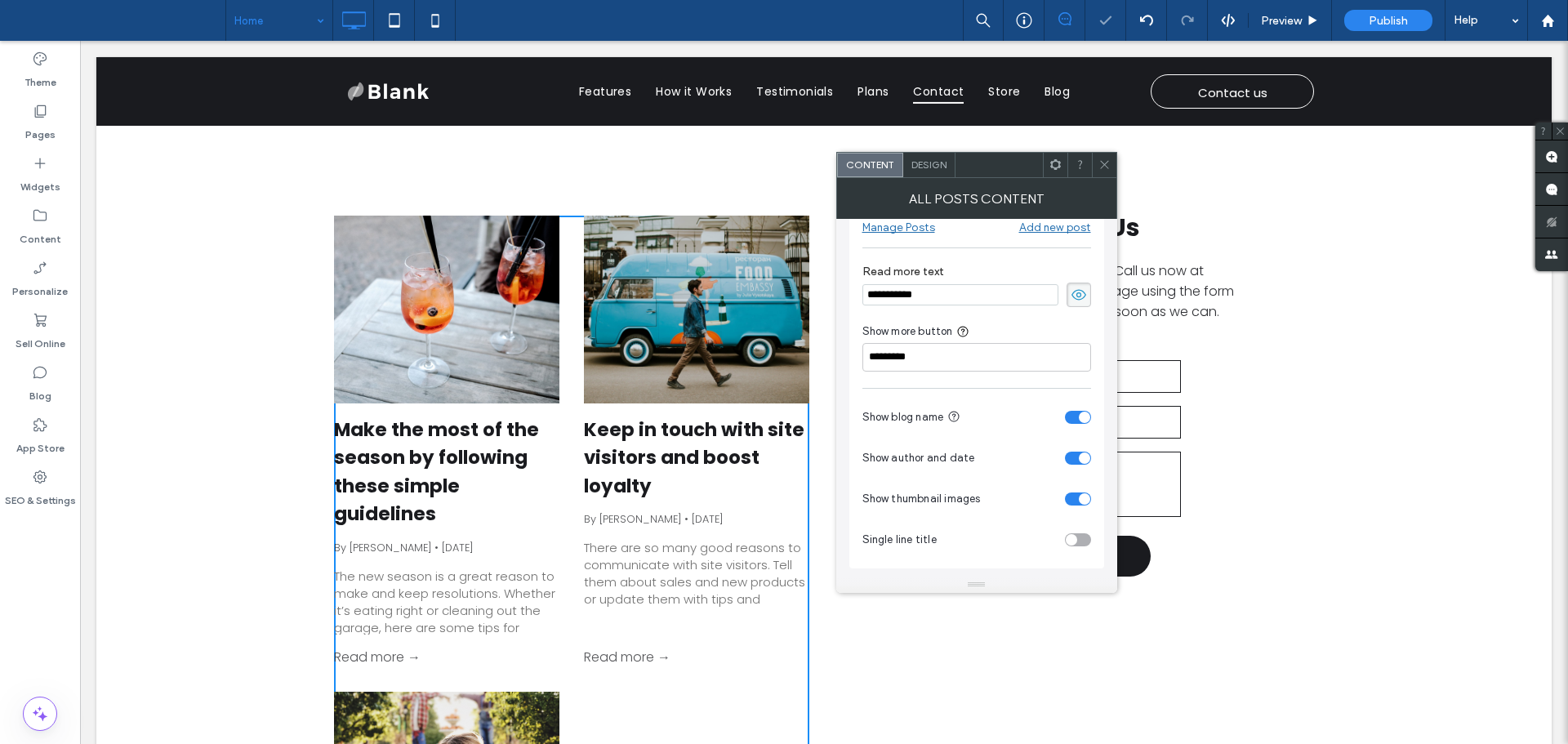
click at [1100, 169] on icon at bounding box center [1104, 164] width 12 height 12
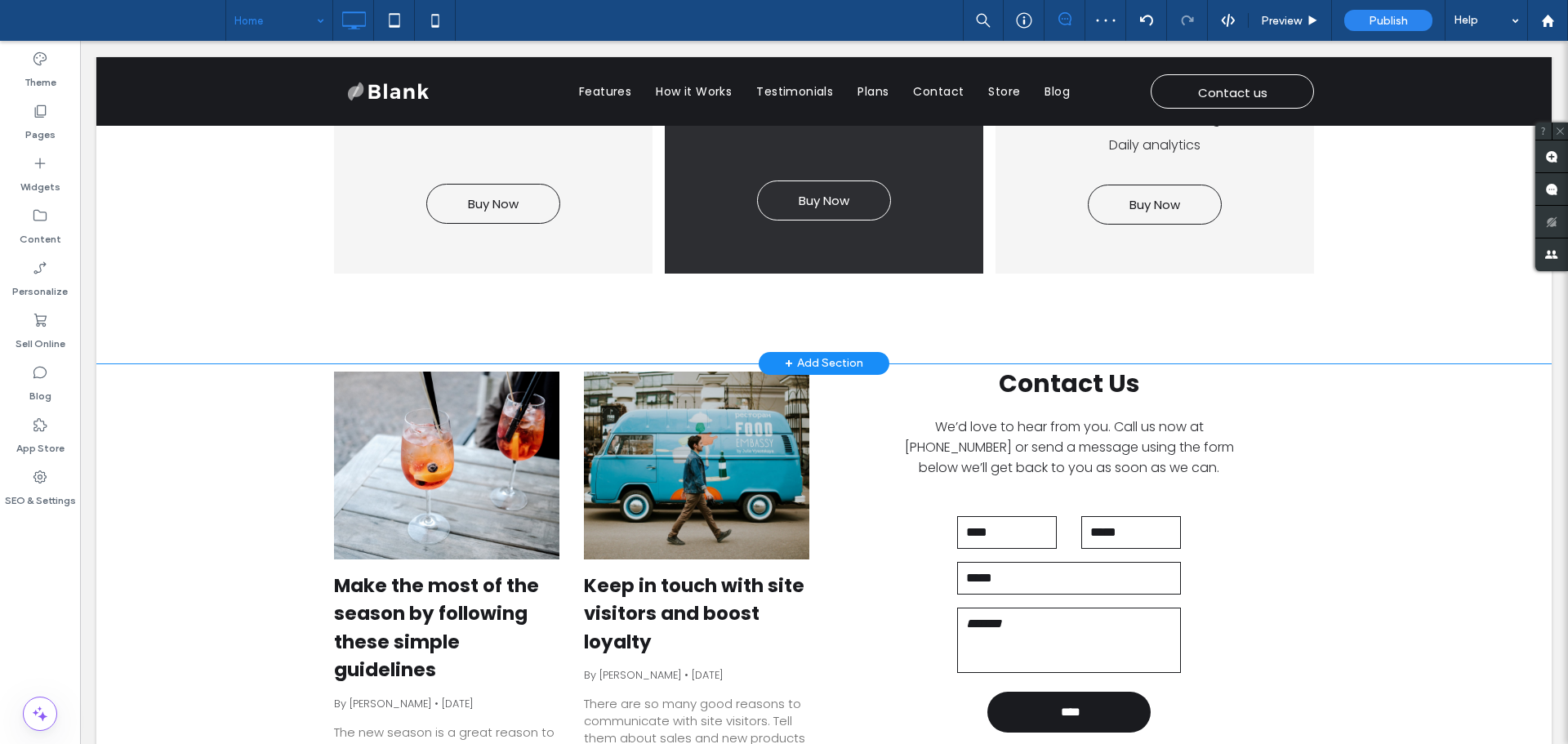
scroll to position [2994, 0]
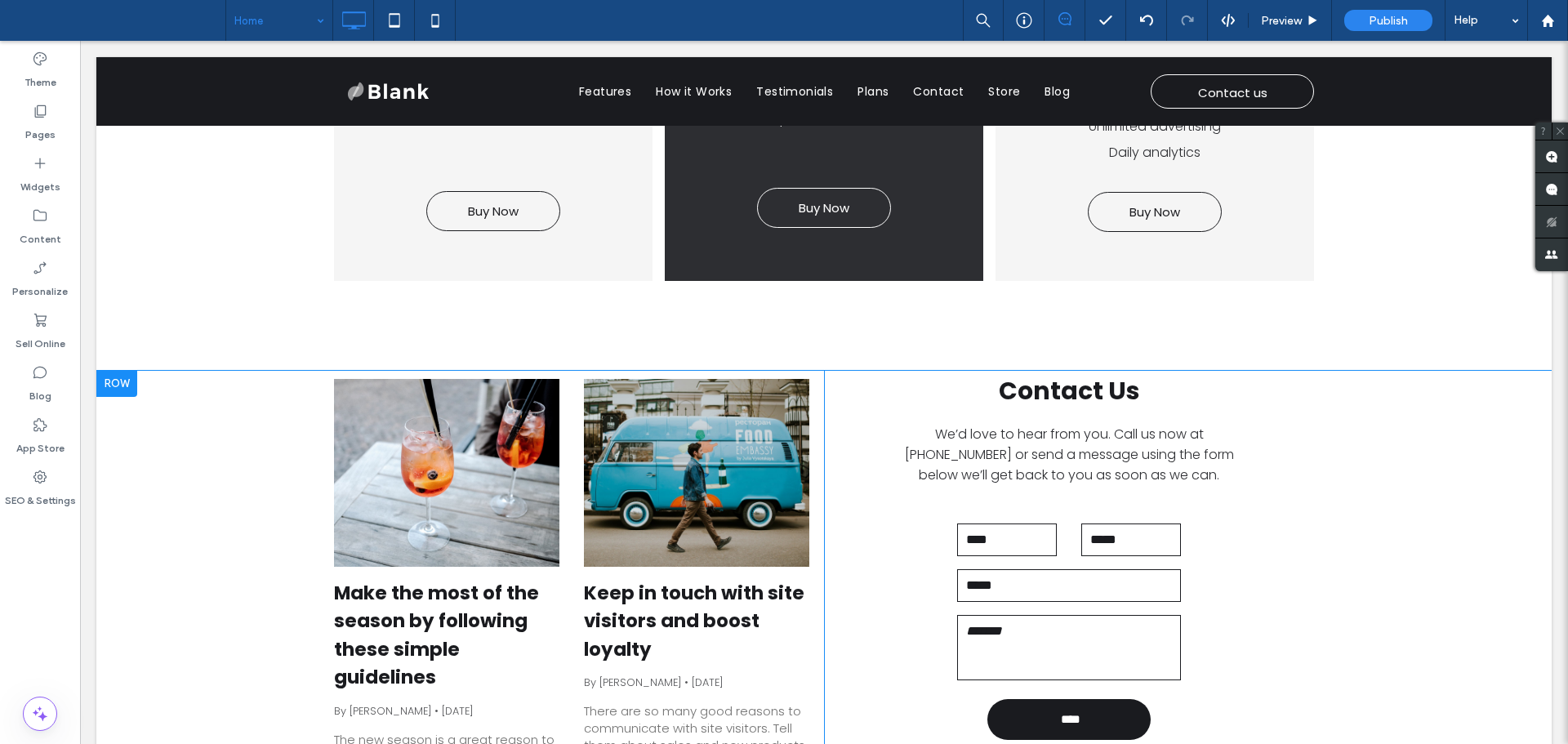
click at [107, 379] on div at bounding box center [116, 384] width 41 height 26
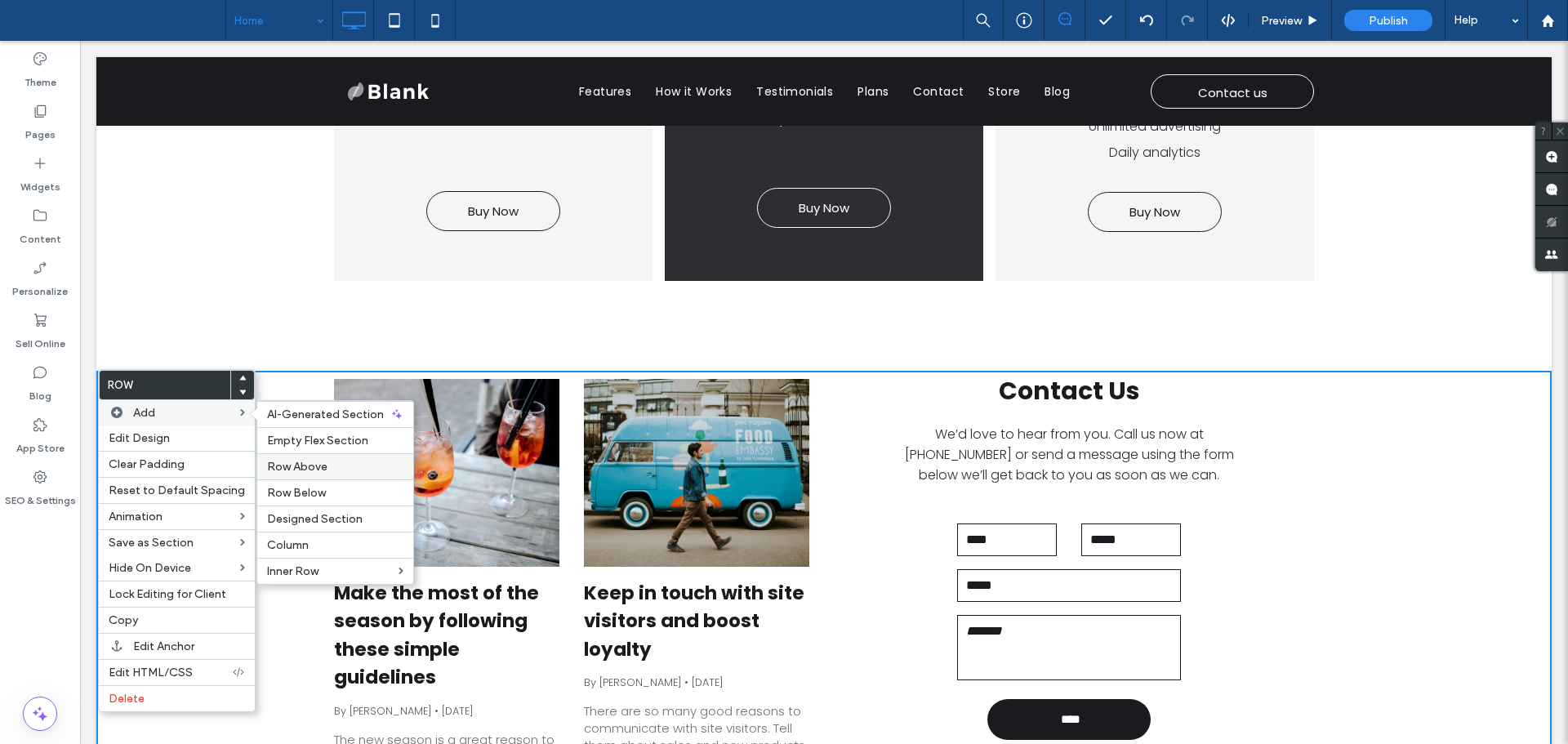
drag, startPoint x: 309, startPoint y: 466, endPoint x: 472, endPoint y: 446, distance: 164.2
click at [309, 466] on span "Row Above" at bounding box center [296, 466] width 61 height 14
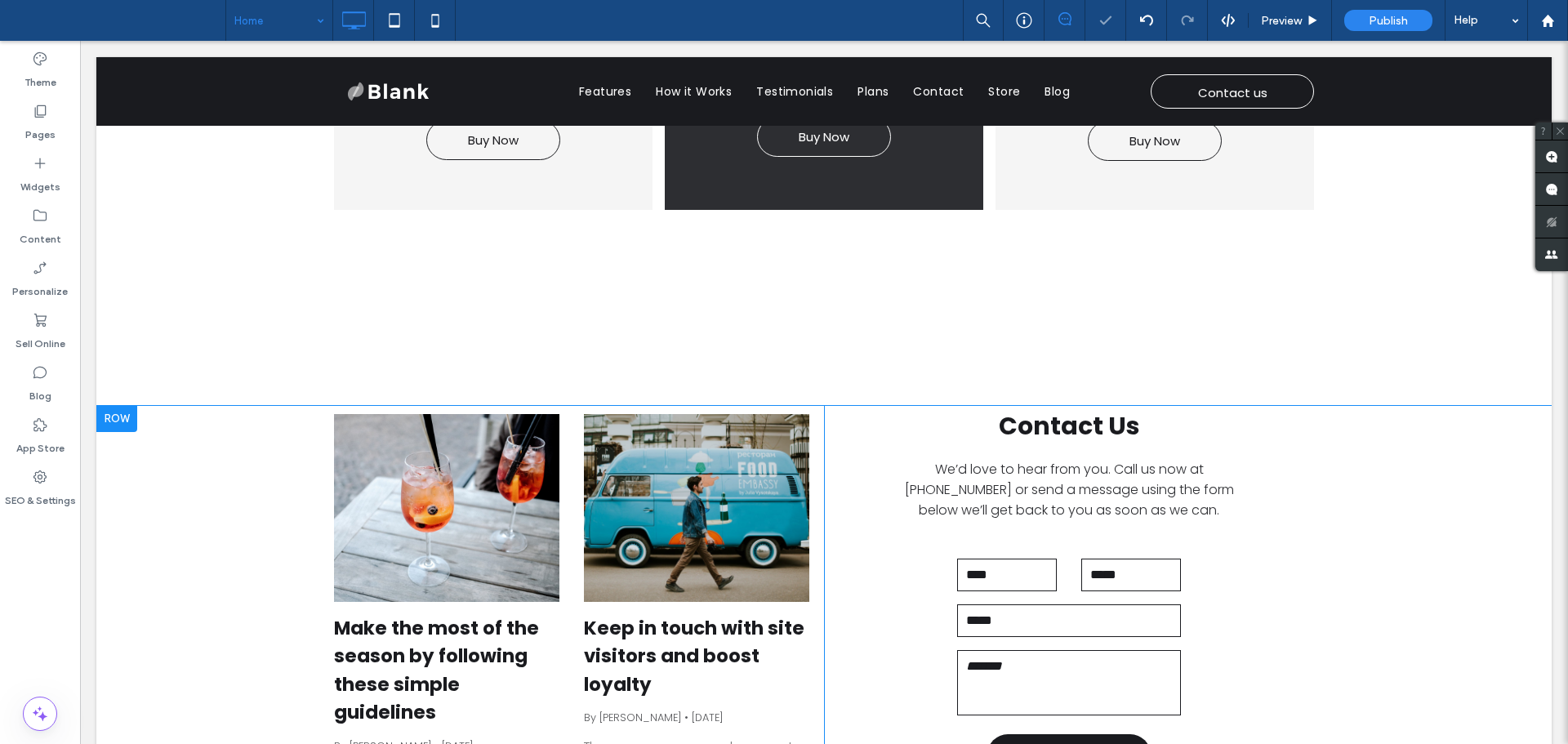
scroll to position [3075, 0]
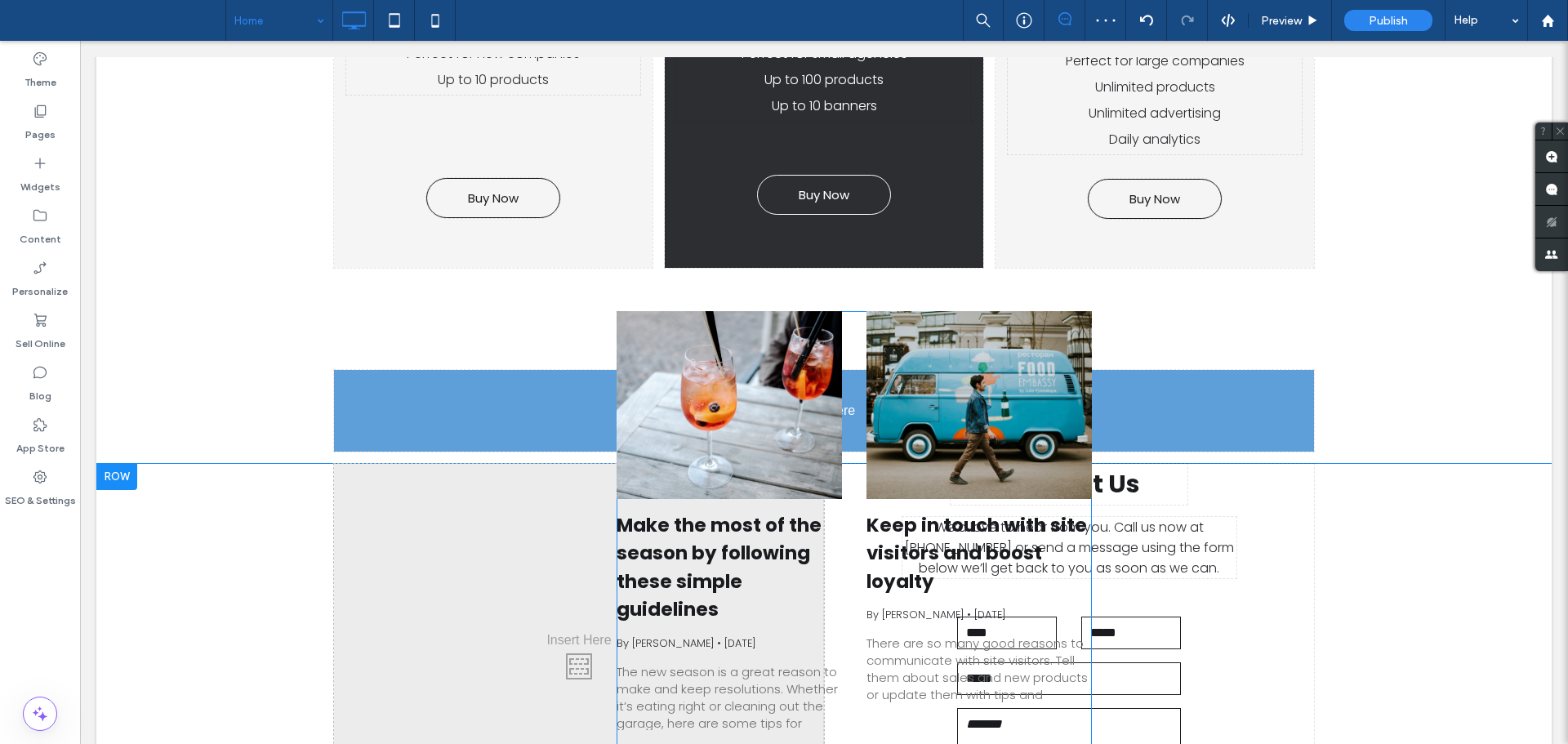
drag, startPoint x: 634, startPoint y: 520, endPoint x: 764, endPoint y: 428, distance: 159.3
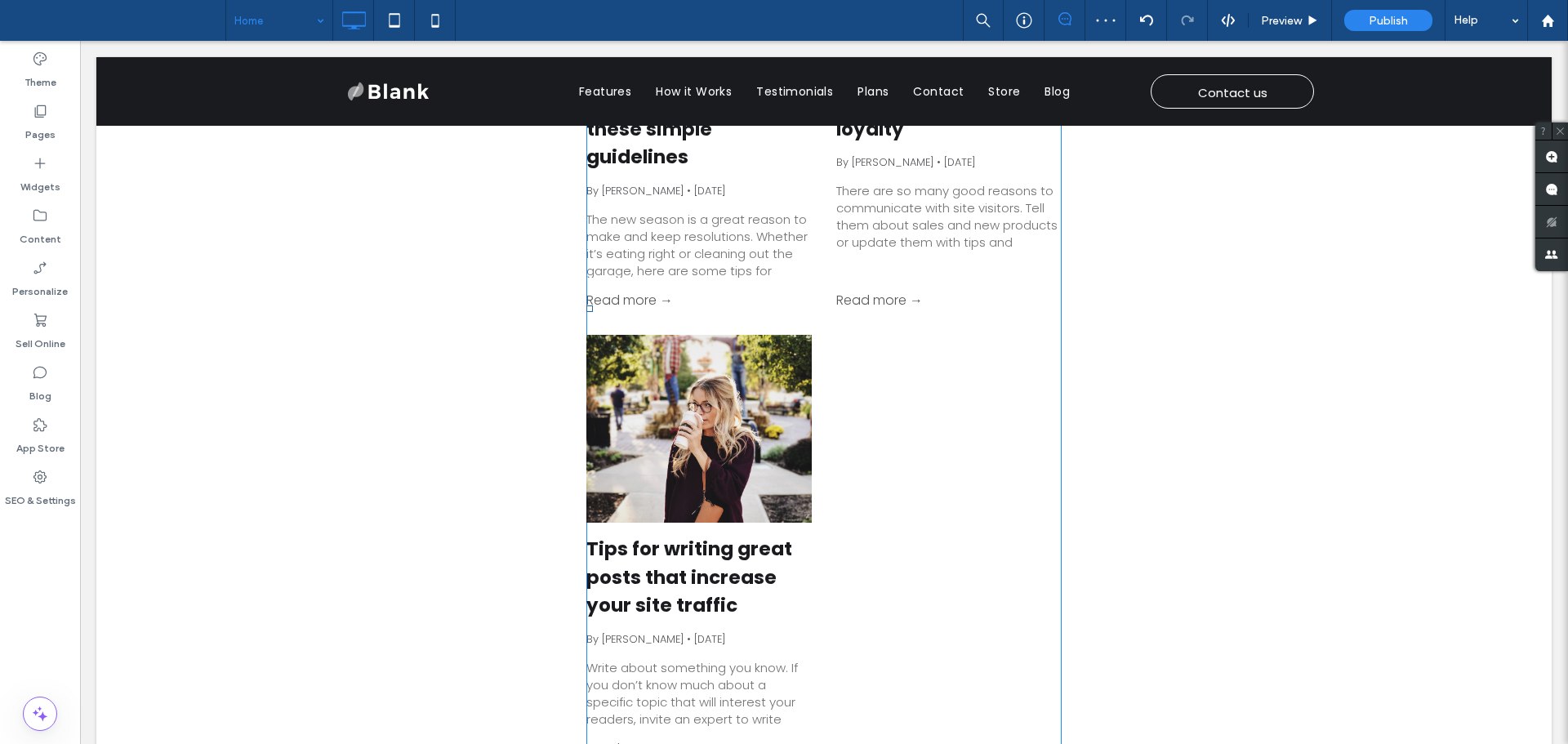
scroll to position [3729, 0]
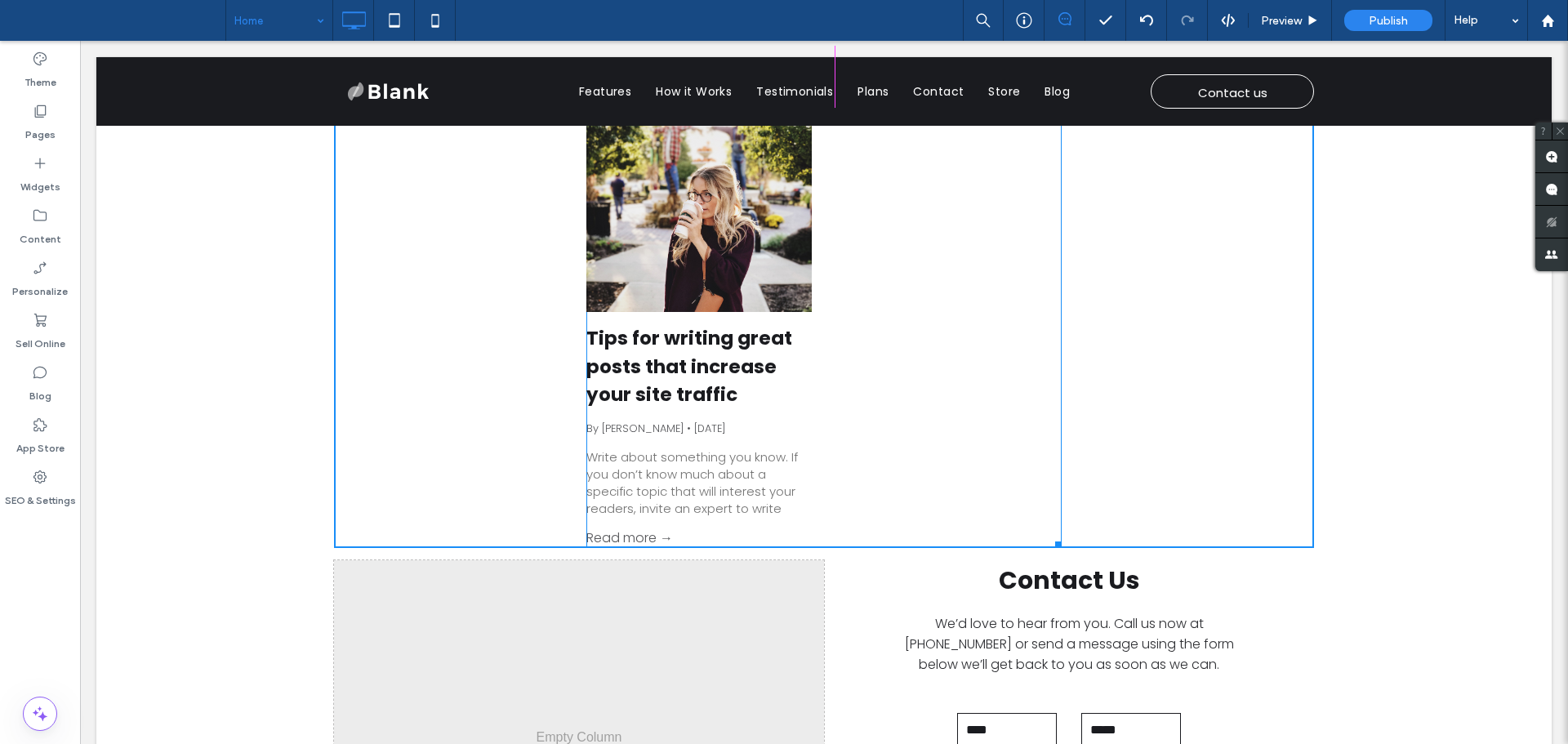
drag, startPoint x: 1049, startPoint y: 540, endPoint x: 1510, endPoint y: 516, distance: 461.6
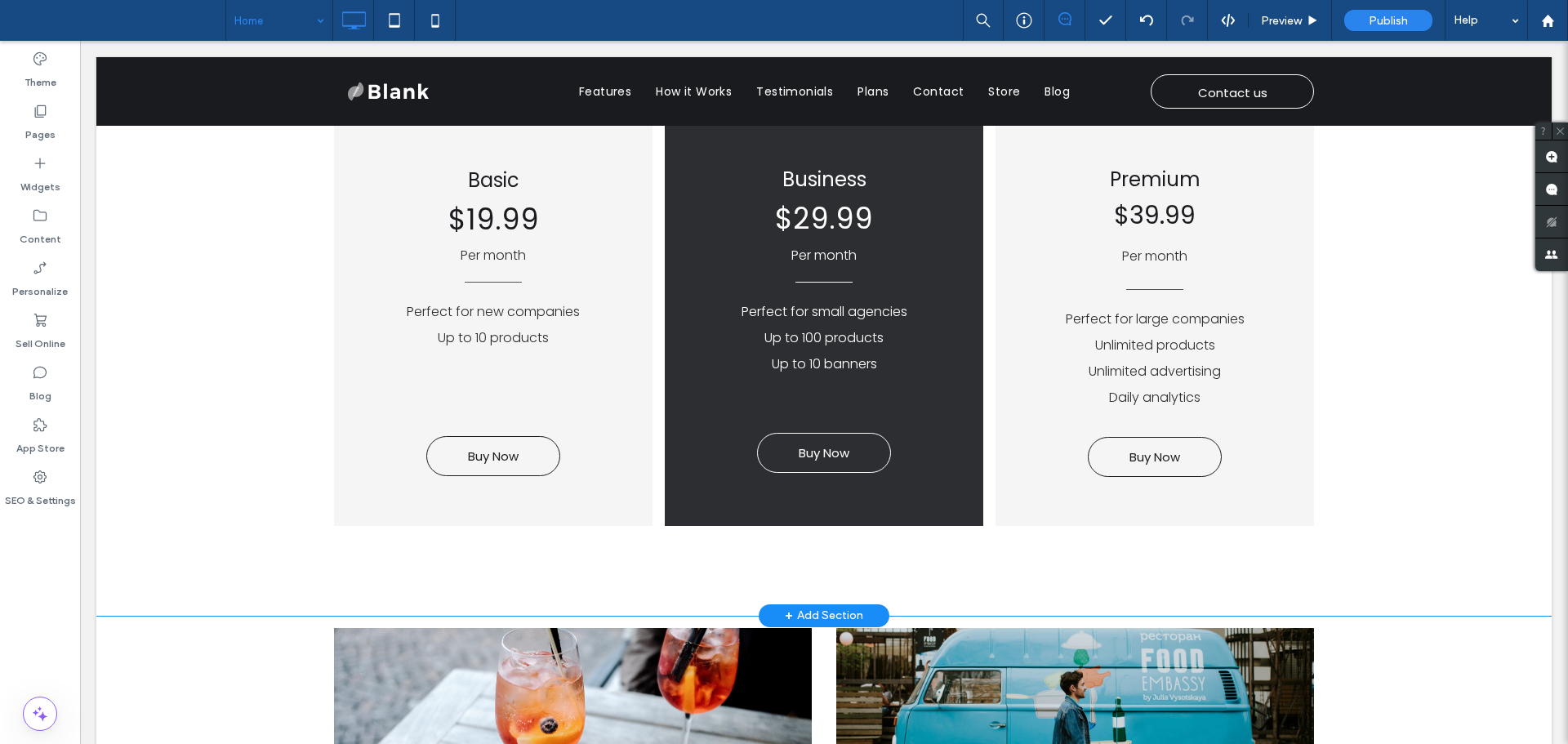
scroll to position [2831, 0]
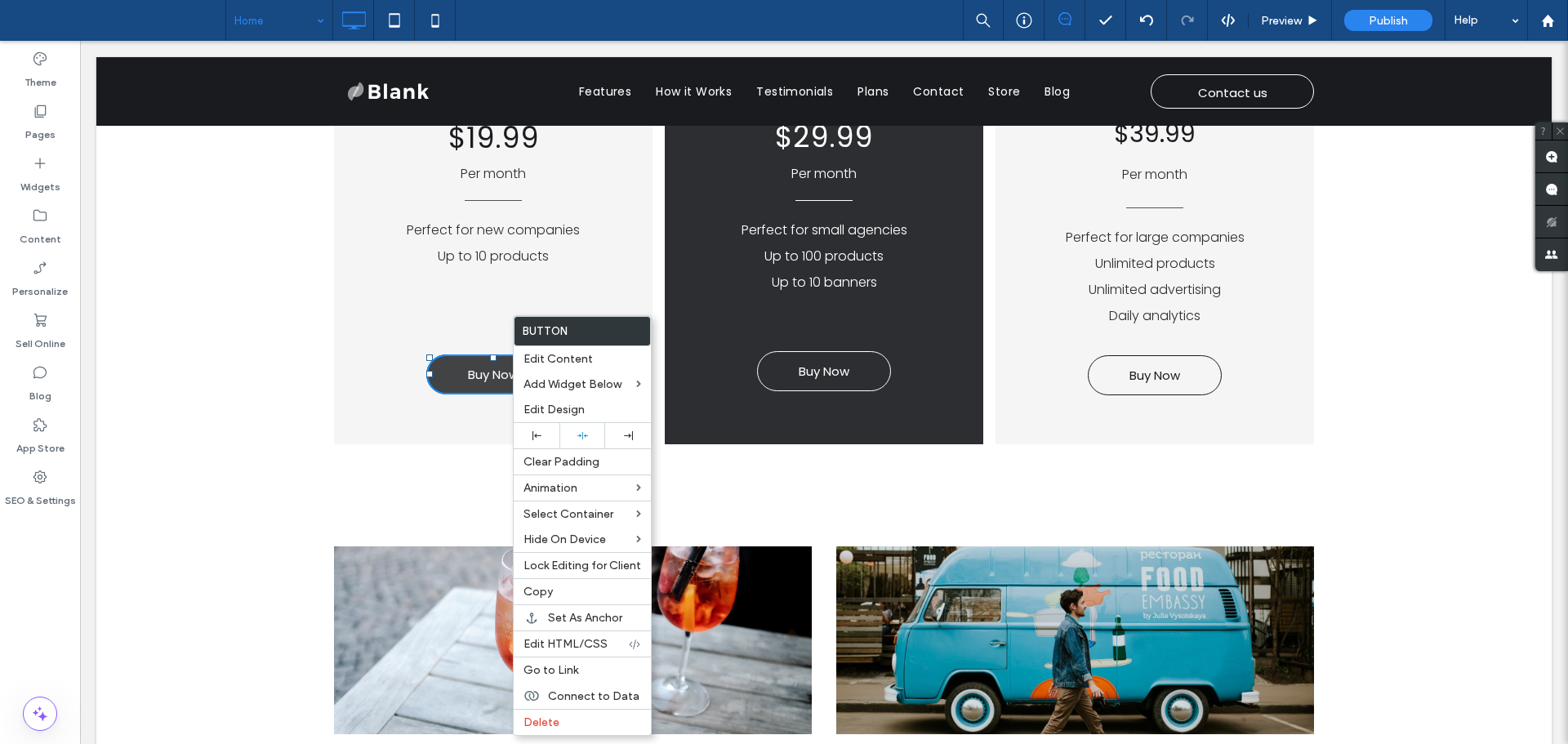
click at [449, 373] on link "Buy Now" at bounding box center [493, 374] width 134 height 40
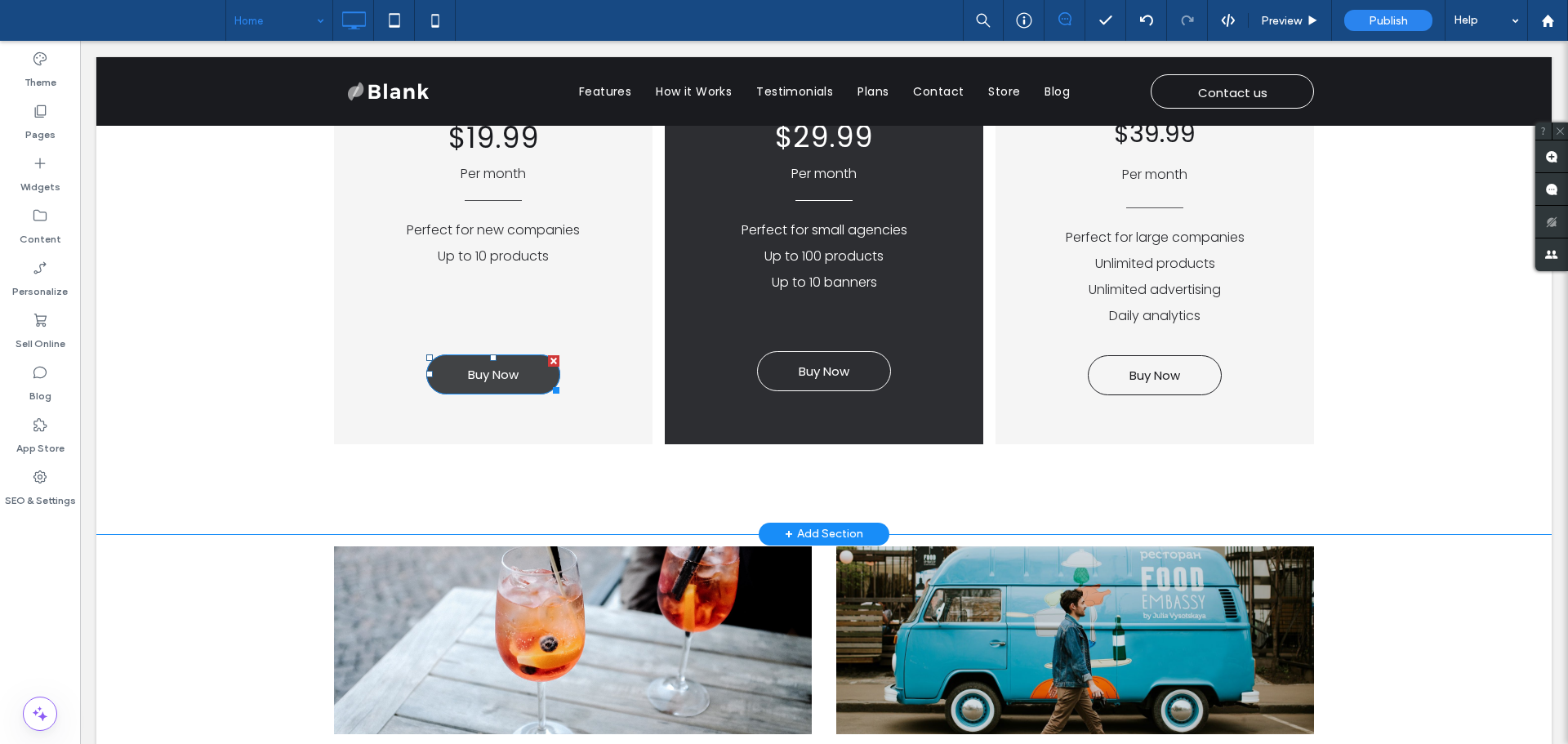
click at [449, 373] on link "Buy Now" at bounding box center [493, 374] width 134 height 40
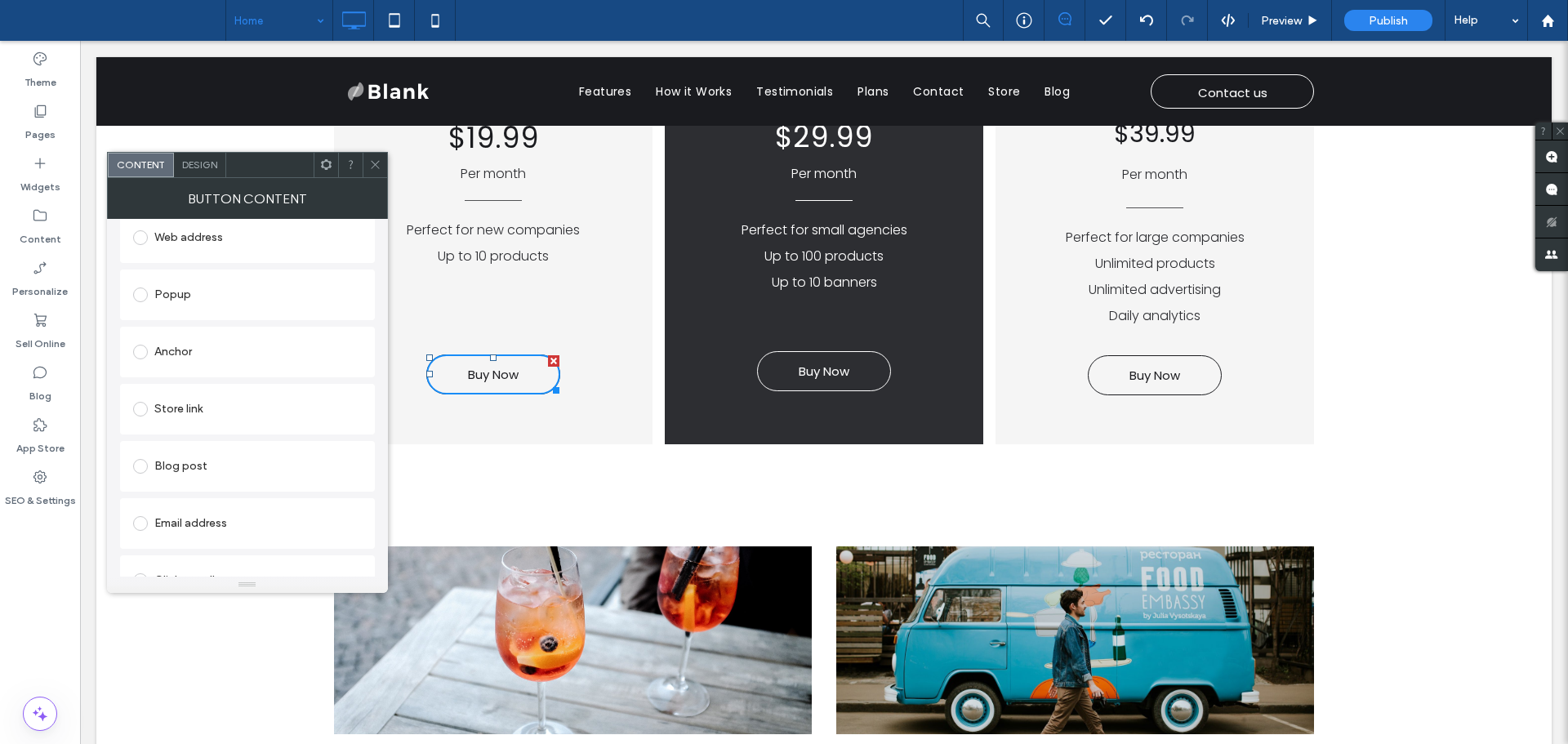
scroll to position [431, 0]
click at [209, 164] on span "Design" at bounding box center [199, 164] width 35 height 12
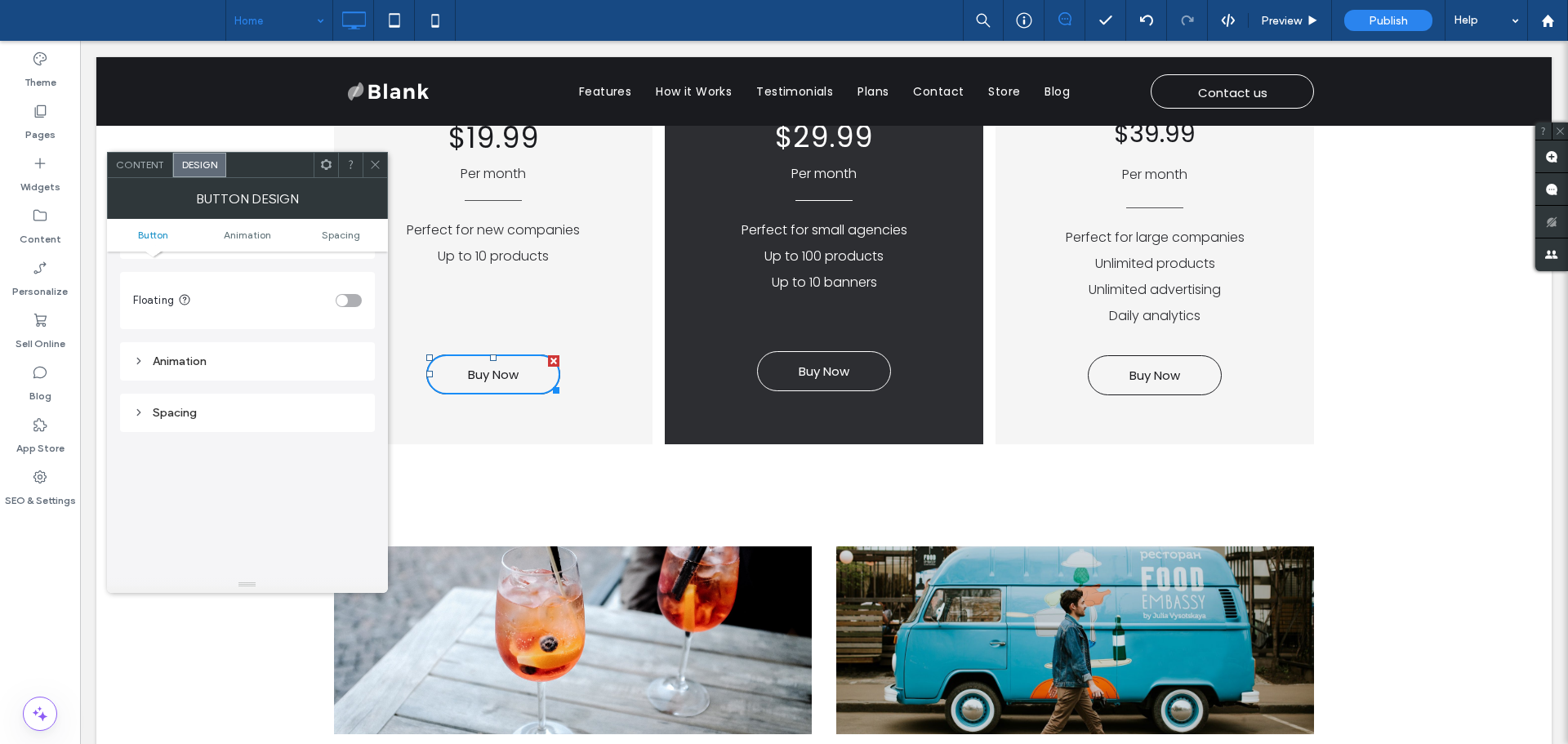
scroll to position [653, 0]
click at [344, 283] on div "toggle" at bounding box center [341, 284] width 11 height 11
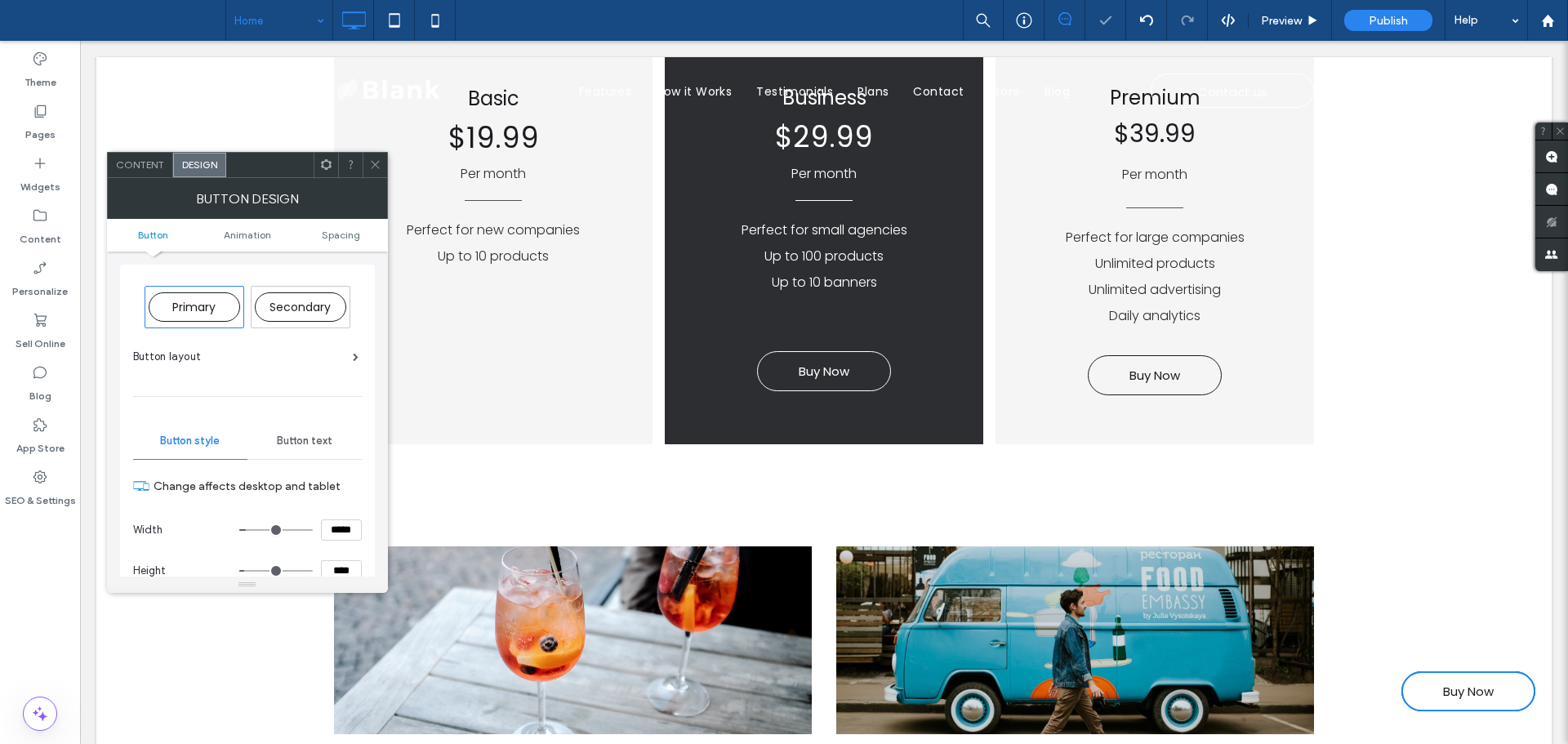
scroll to position [658, 0]
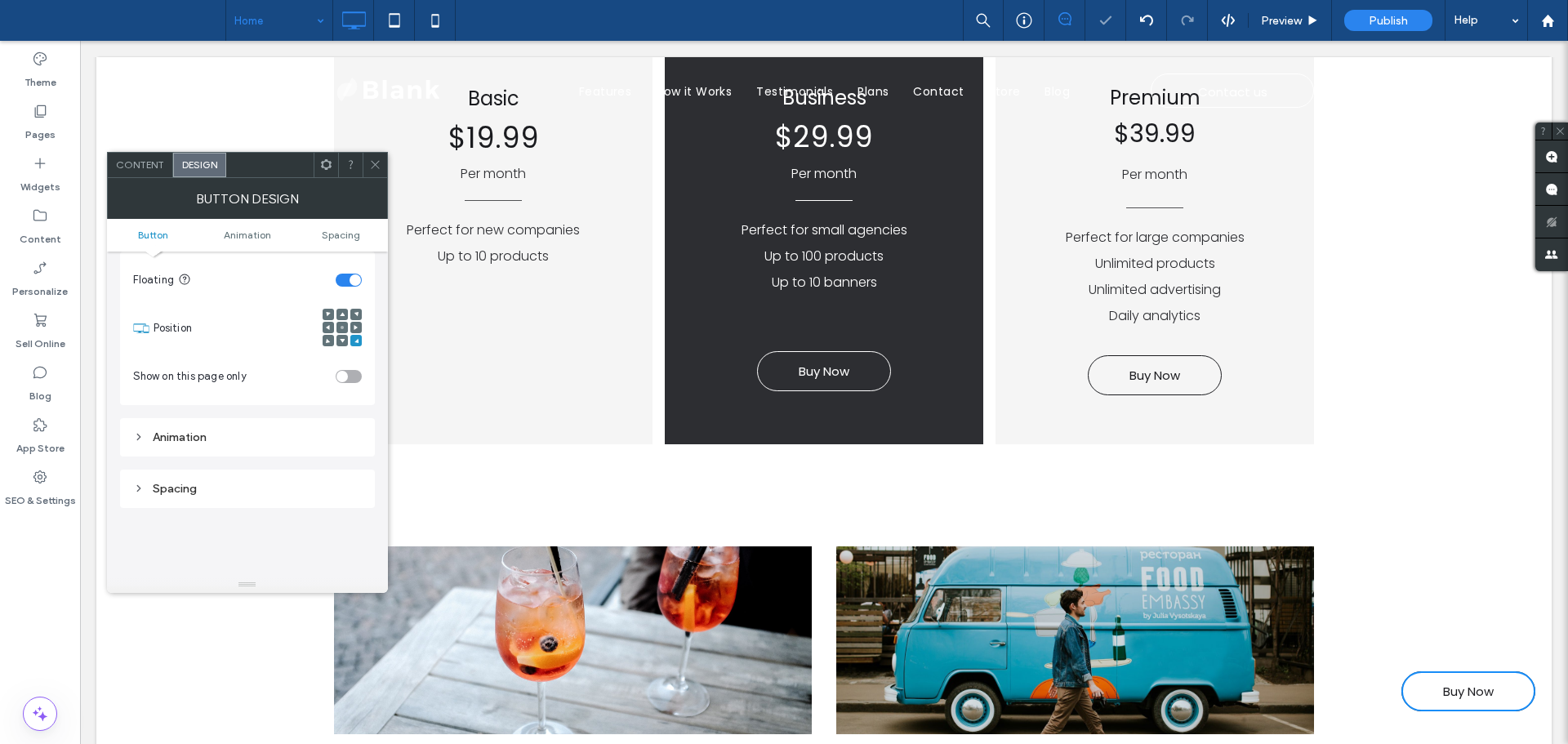
click at [330, 340] on icon at bounding box center [328, 340] width 5 height 5
click at [378, 163] on icon at bounding box center [375, 164] width 12 height 12
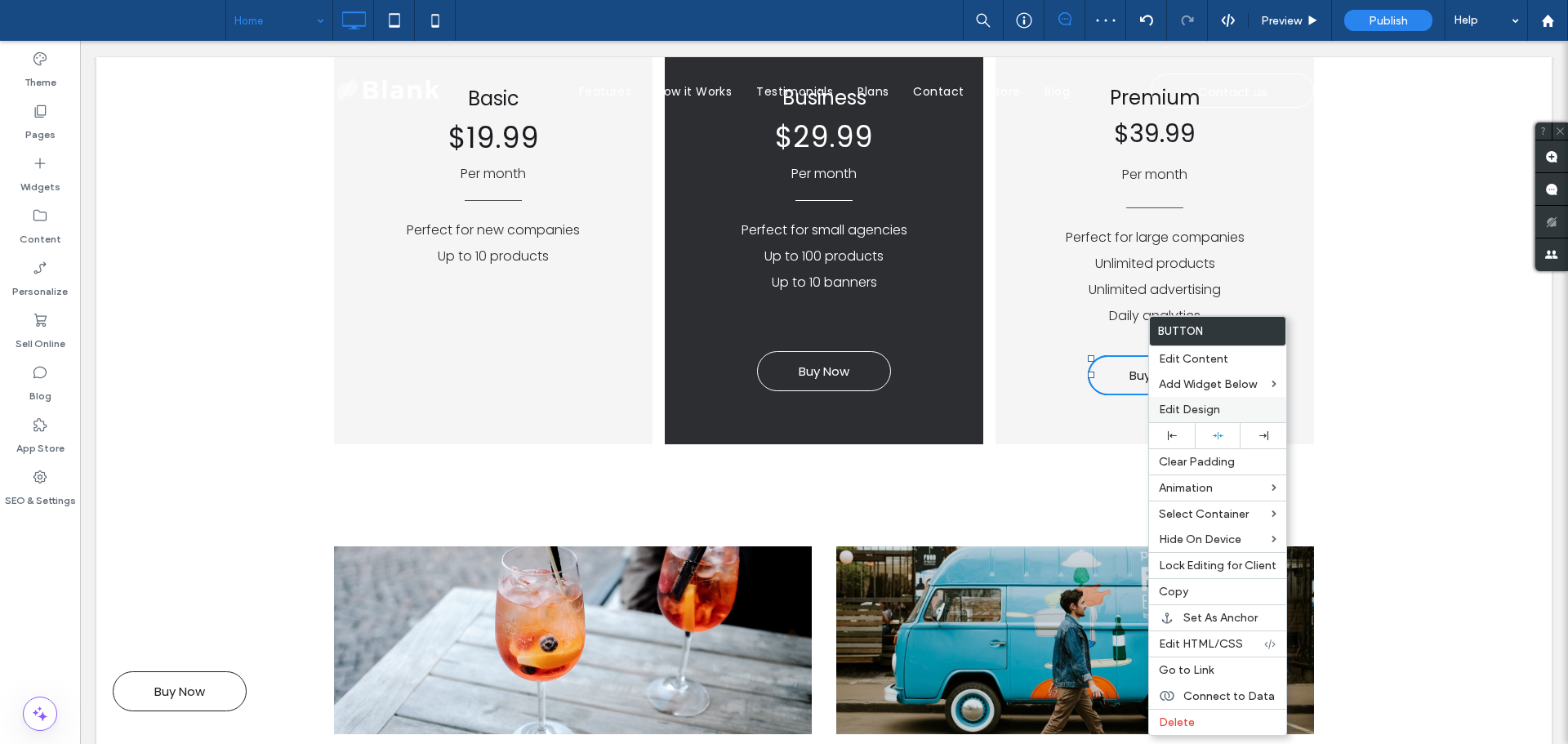
click at [1219, 413] on span "Edit Design" at bounding box center [1190, 410] width 62 height 14
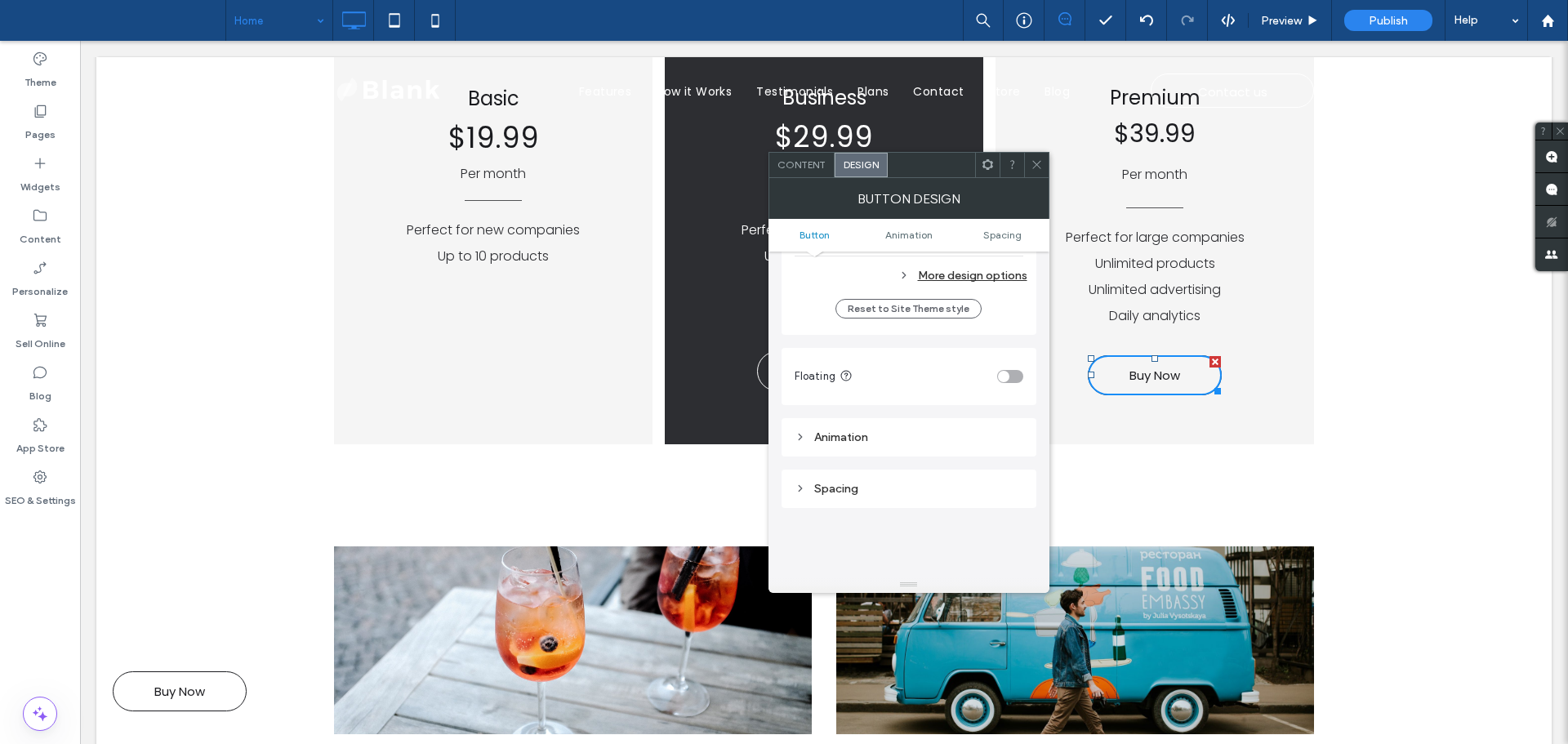
scroll to position [572, 0]
click at [1005, 367] on div "toggle" at bounding box center [1003, 366] width 11 height 11
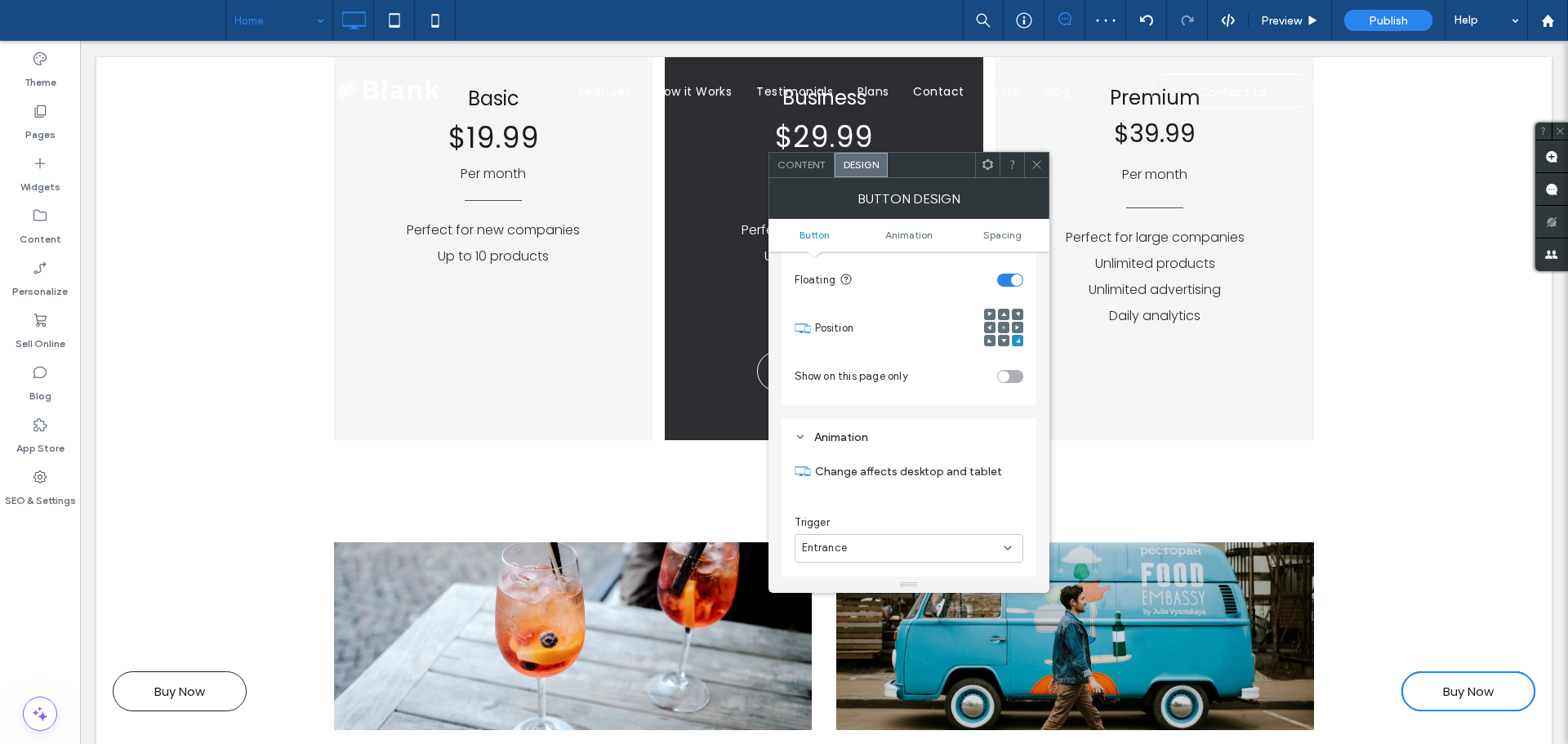
click at [988, 340] on use at bounding box center [989, 340] width 4 height 4
click at [989, 326] on use at bounding box center [990, 327] width 4 height 5
click at [989, 342] on use at bounding box center [989, 340] width 4 height 4
click at [986, 325] on div at bounding box center [989, 326] width 11 height 11
click at [990, 326] on use at bounding box center [990, 327] width 4 height 5
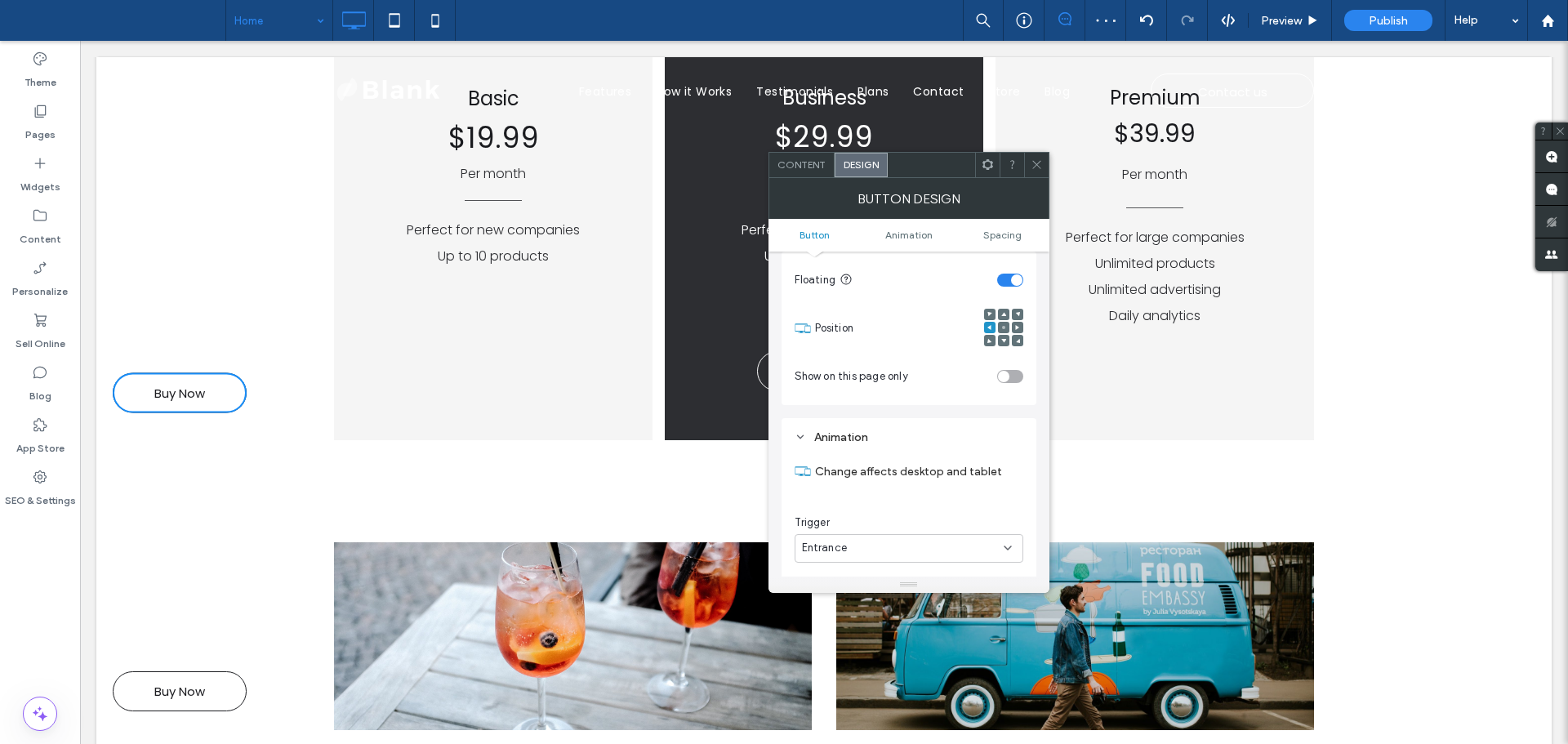
click at [988, 344] on span at bounding box center [990, 340] width 5 height 11
click at [1003, 240] on span "Spacing" at bounding box center [1002, 235] width 39 height 12
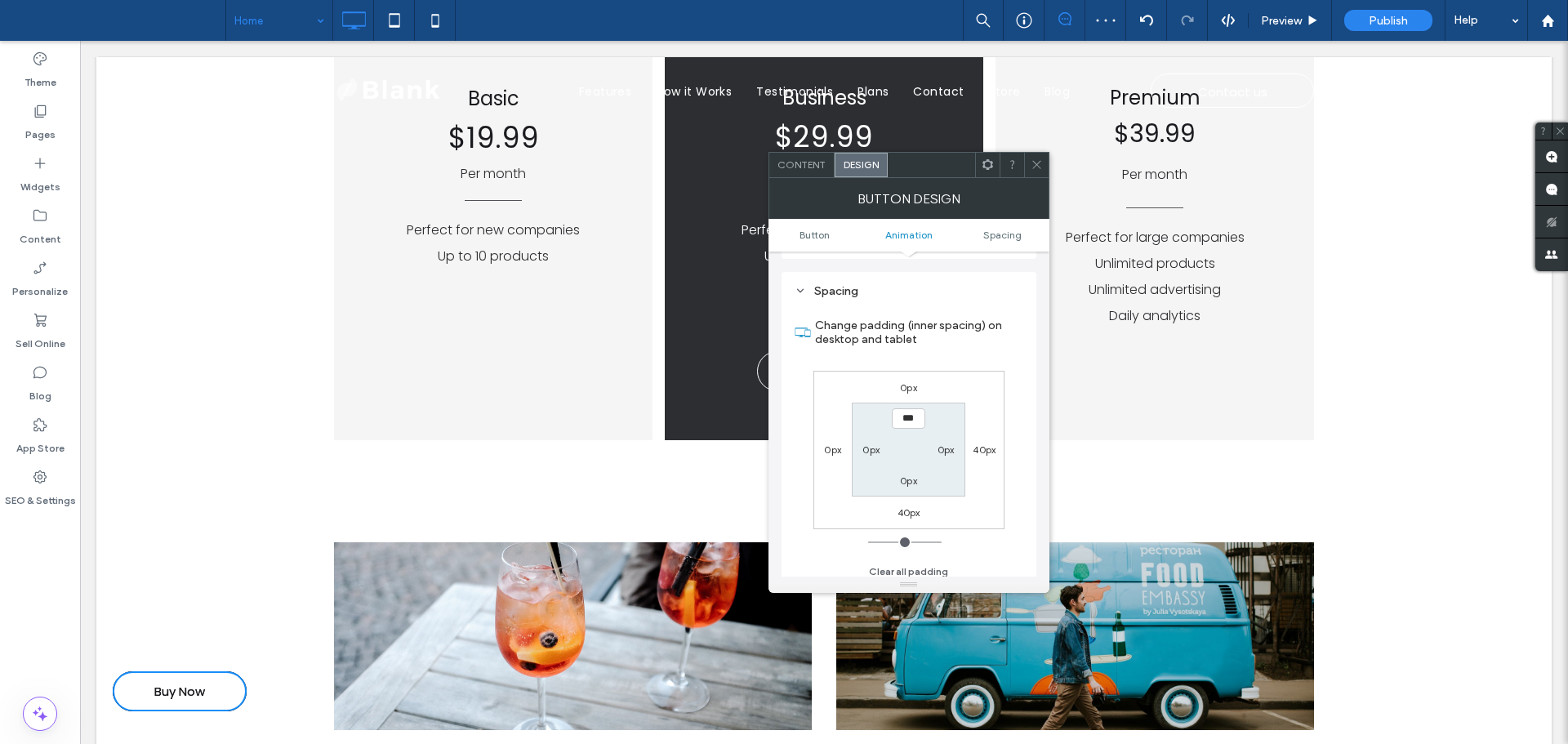
scroll to position [1058, 0]
click at [910, 376] on label "0px" at bounding box center [908, 380] width 17 height 12
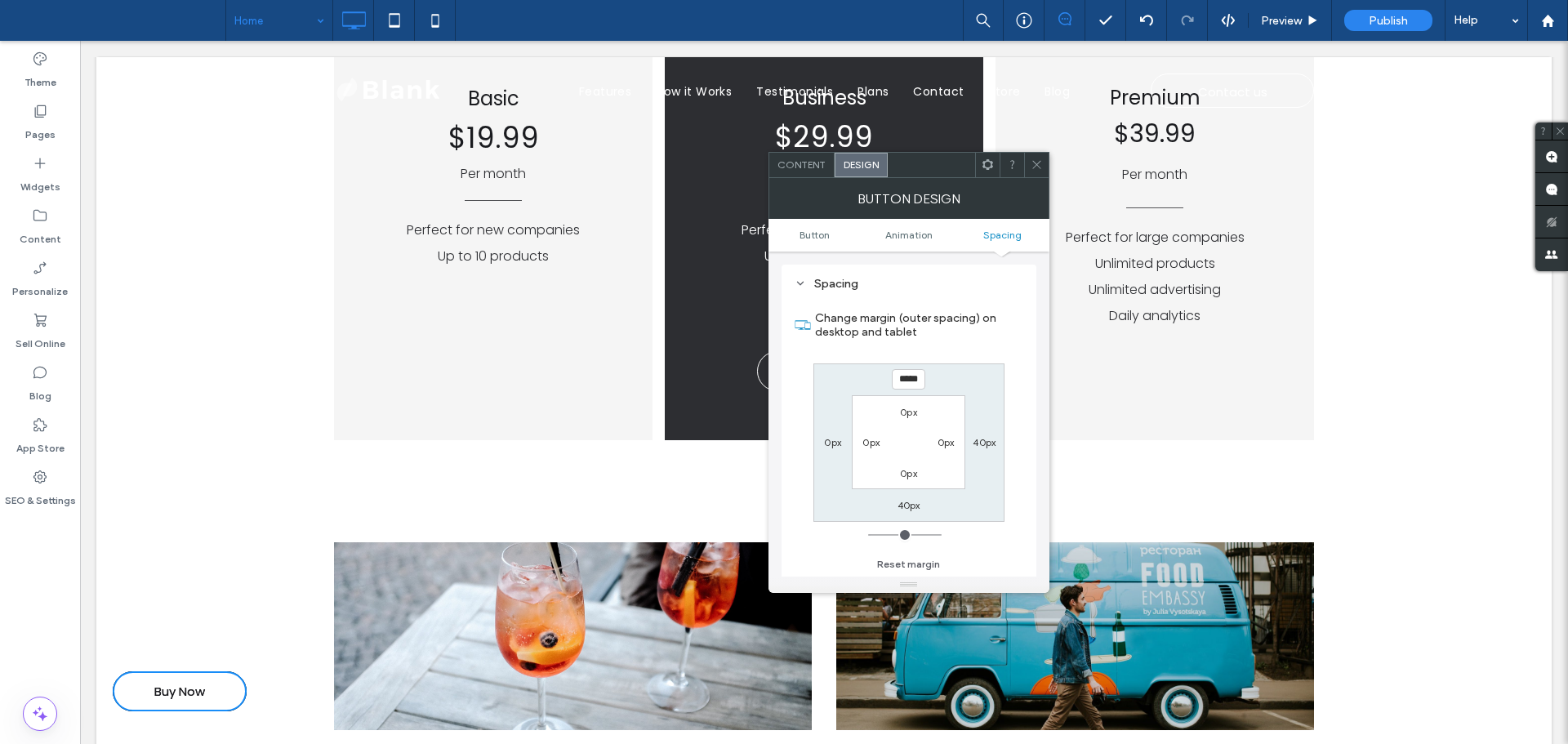
type input "***"
type input "*"
type input "*****"
click at [987, 442] on label "40px" at bounding box center [984, 442] width 23 height 12
type input "**"
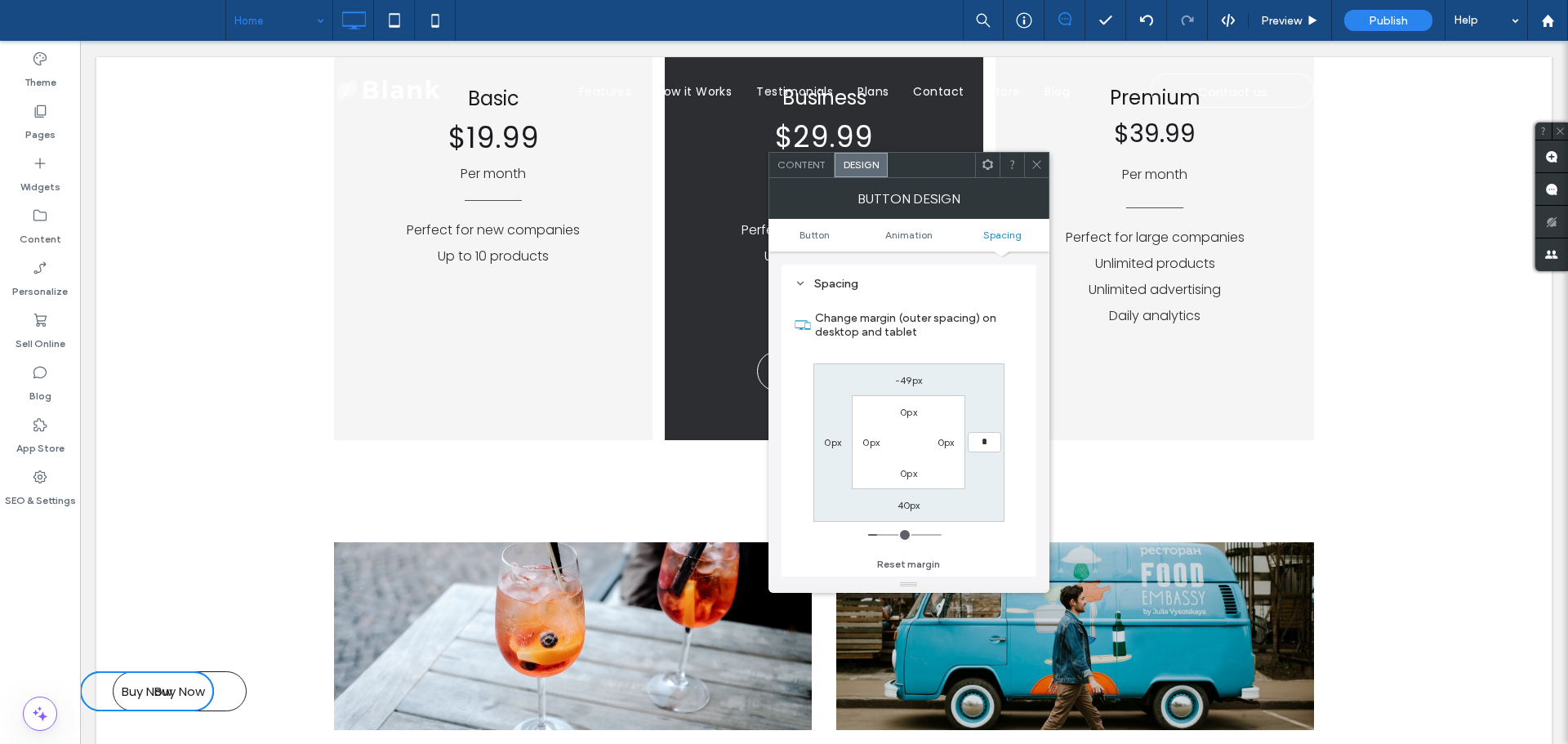
type input "*"
type input "***"
click at [905, 506] on label "40px" at bounding box center [908, 505] width 23 height 12
type input "**"
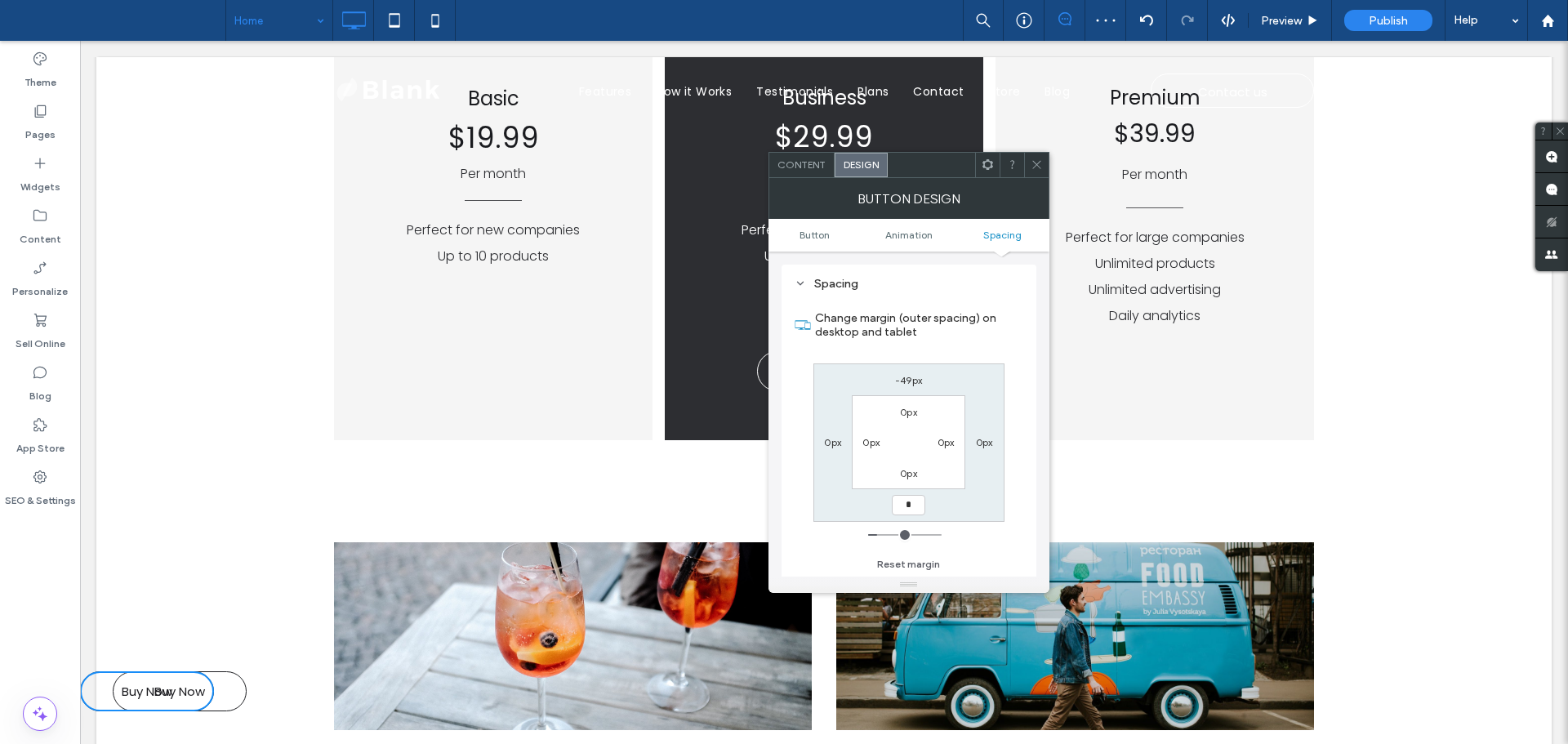
type input "*"
type input "****"
type input "*"
type input "*****"
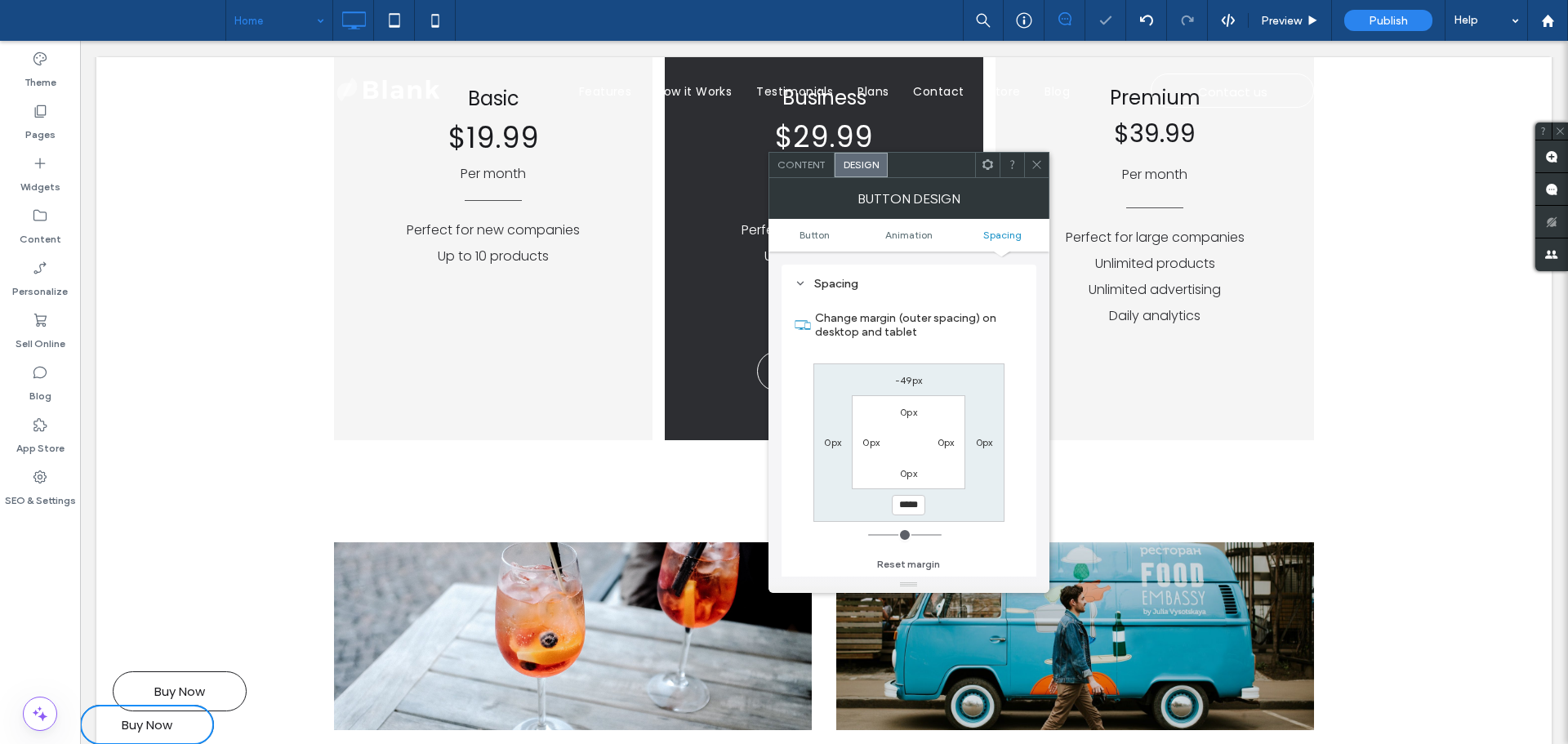
type input "*"
type input "***"
click at [905, 378] on label "-49px" at bounding box center [908, 380] width 27 height 12
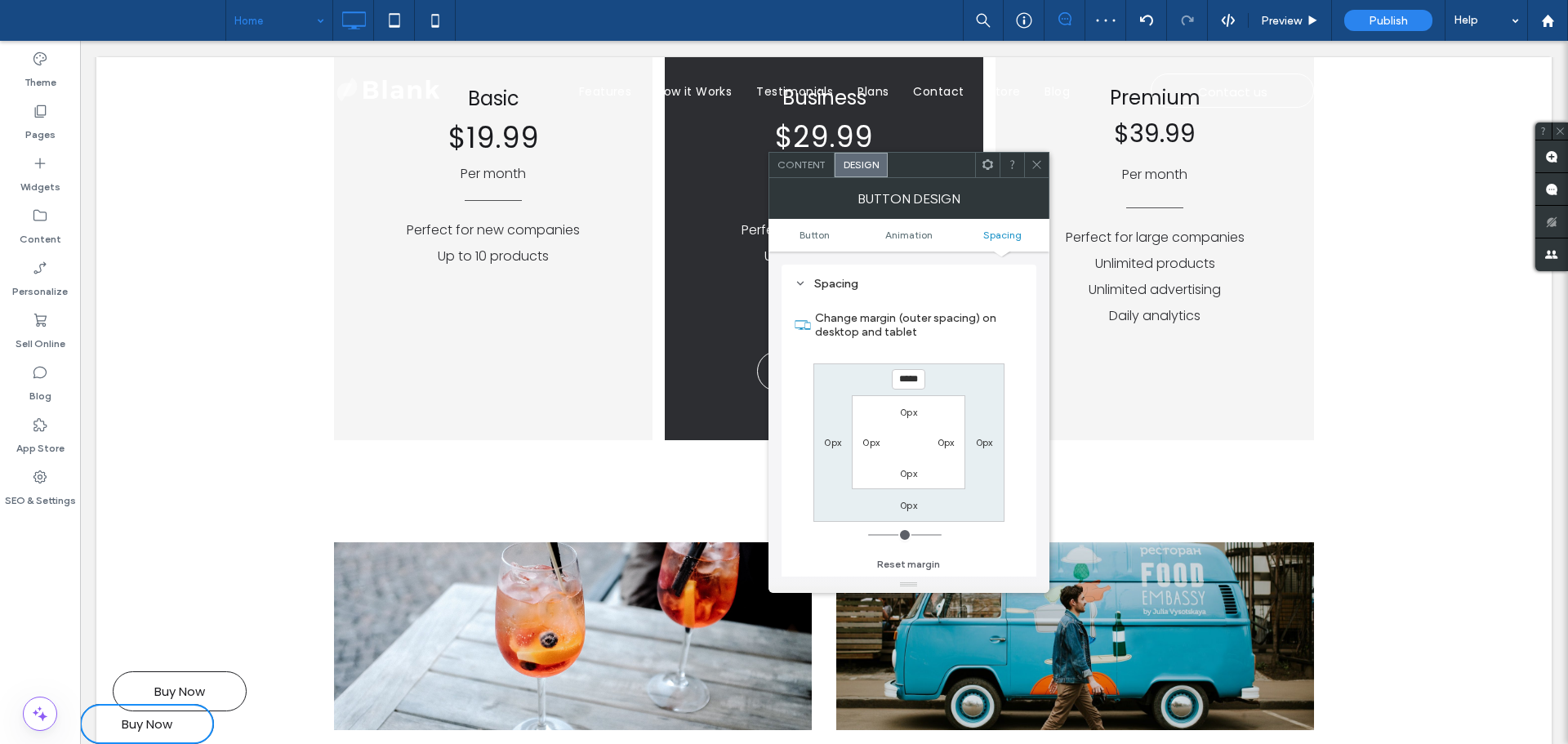
type input "*"
type input "***"
click at [960, 347] on section "Change margin (outer spacing) on desktop and tablet" at bounding box center [909, 324] width 229 height 61
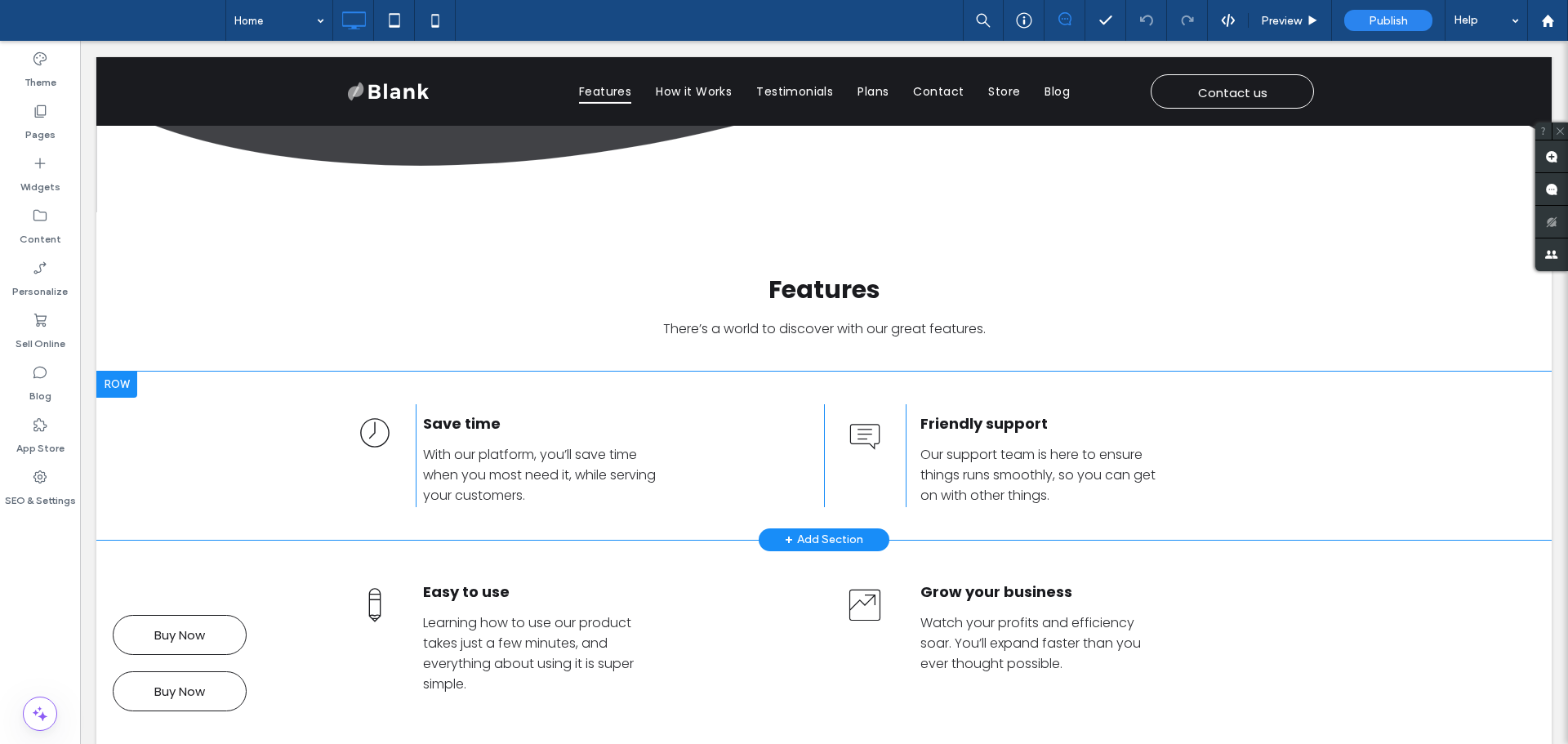
scroll to position [735, 0]
